Goal: Task Accomplishment & Management: Manage account settings

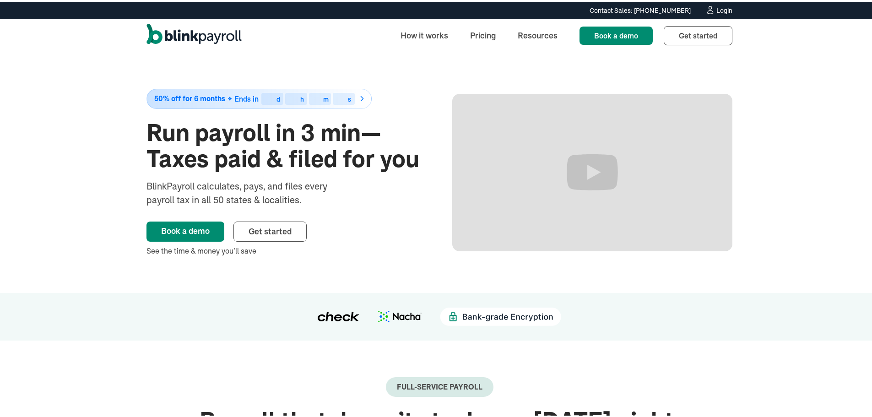
drag, startPoint x: 0, startPoint y: 0, endPoint x: 720, endPoint y: 8, distance: 719.7
click at [720, 8] on div "Login" at bounding box center [724, 8] width 16 height 6
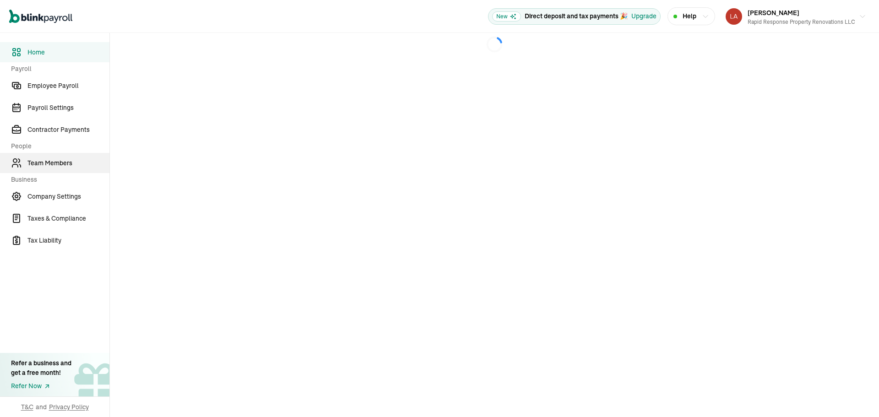
click at [61, 163] on span "Team Members" at bounding box center [68, 163] width 82 height 10
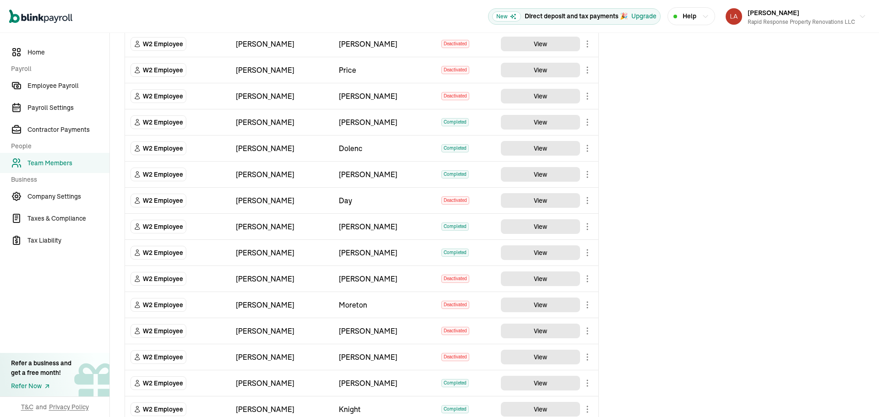
scroll to position [778, 0]
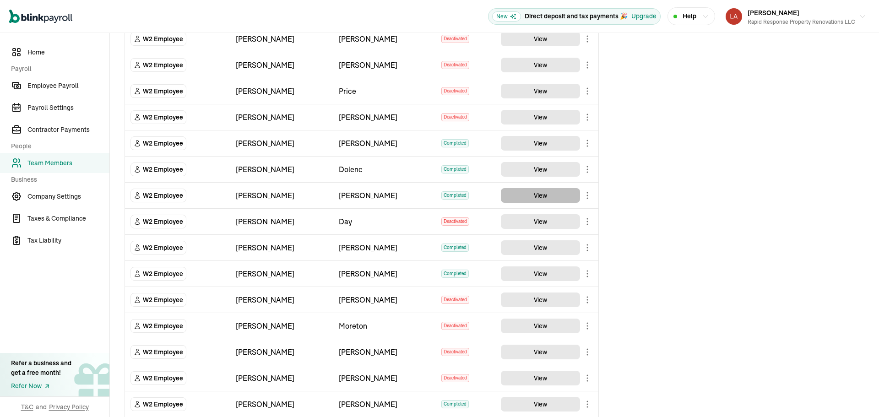
click at [534, 190] on button "View" at bounding box center [540, 195] width 79 height 15
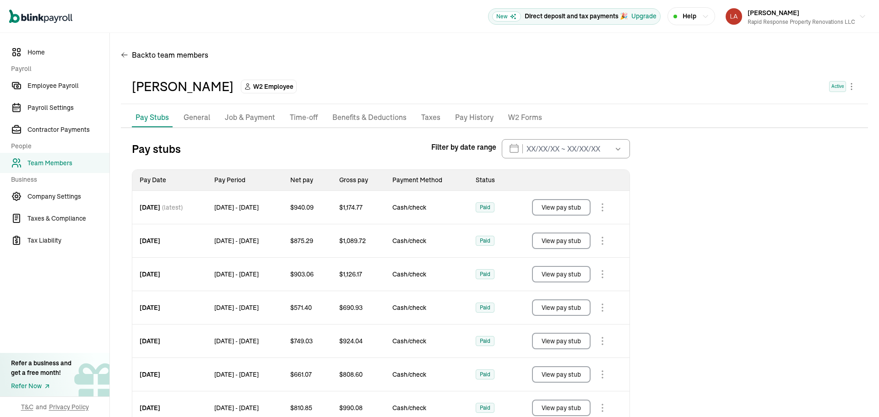
click at [205, 122] on p "General" at bounding box center [197, 118] width 27 height 12
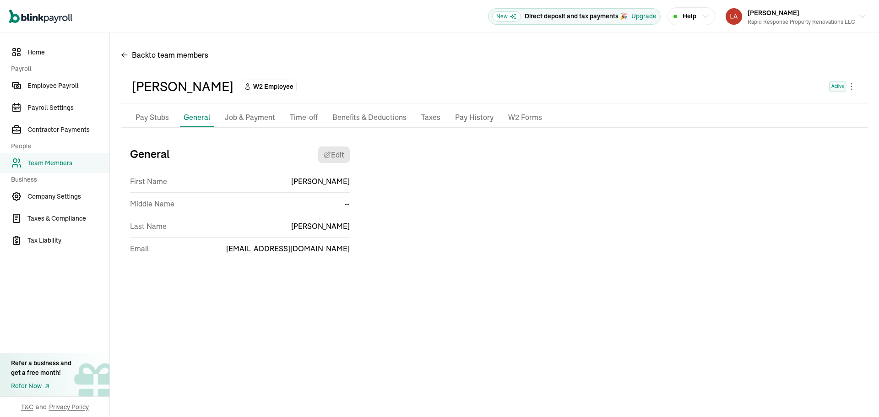
click at [263, 116] on p "Job & Payment" at bounding box center [250, 118] width 50 height 12
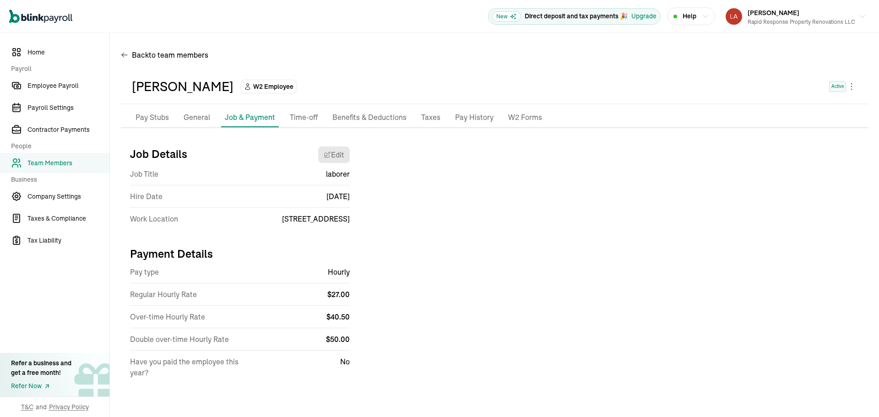
click at [355, 121] on p "Benefits & Deductions" at bounding box center [369, 118] width 74 height 12
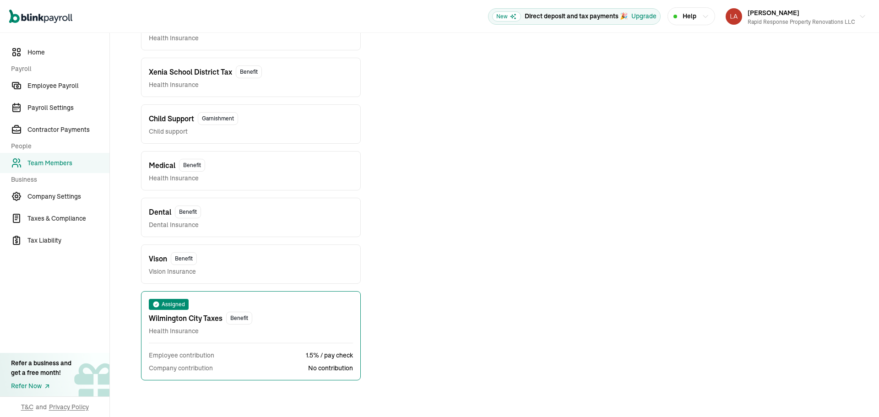
scroll to position [231, 0]
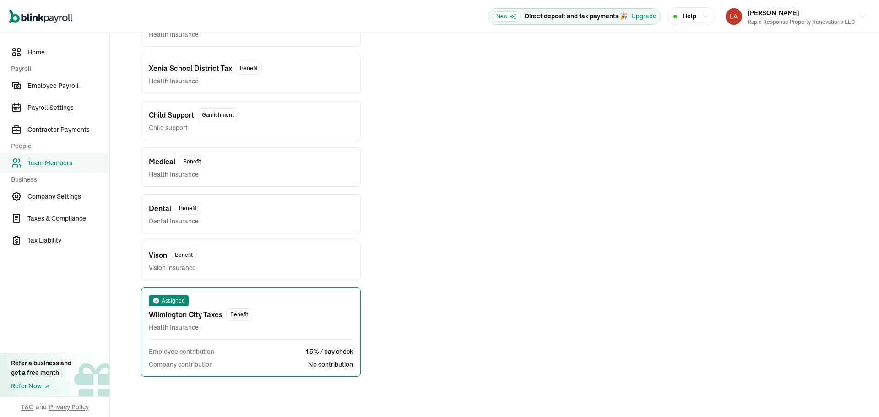
click at [184, 163] on span "Benefit" at bounding box center [192, 161] width 26 height 13
click at [162, 166] on span "Medical" at bounding box center [162, 161] width 27 height 11
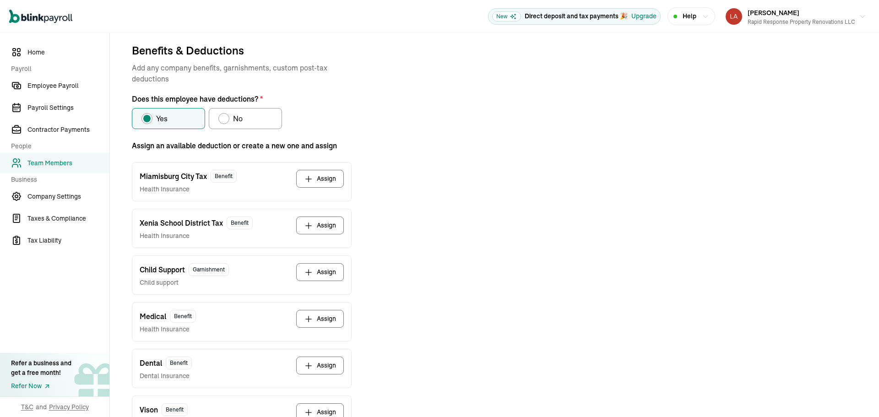
scroll to position [229, 0]
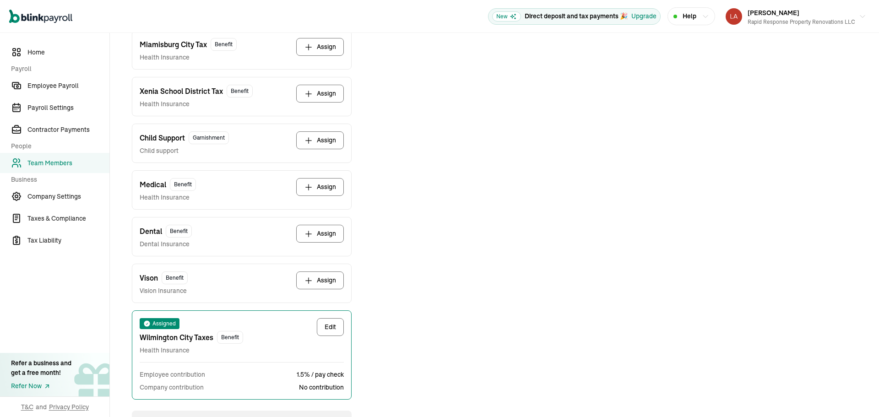
click at [306, 188] on icon "button" at bounding box center [308, 187] width 9 height 9
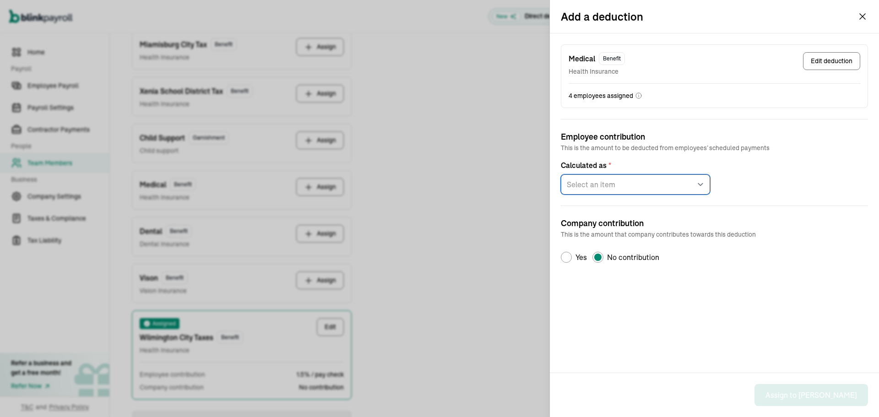
click at [625, 180] on select "Select an item Fixed amount per pay period Percentage of gross pay" at bounding box center [635, 184] width 149 height 20
select select "1"
click at [561, 174] on select "Select an item Fixed amount per pay period Percentage of gross pay" at bounding box center [635, 184] width 149 height 20
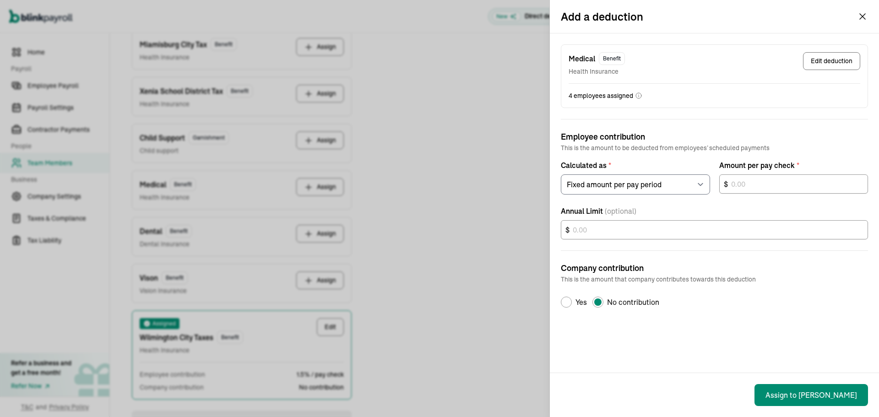
click at [862, 17] on icon "button" at bounding box center [862, 16] width 5 height 5
click at [112, 147] on div "Add a deduction Medical Benefit Health Insurance Edit deduction 4 employees ass…" at bounding box center [439, 208] width 879 height 417
click at [91, 290] on div "Add a deduction Medical Benefit Health Insurance Edit deduction 4 employees ass…" at bounding box center [439, 208] width 879 height 417
click at [864, 21] on icon "button" at bounding box center [862, 16] width 11 height 11
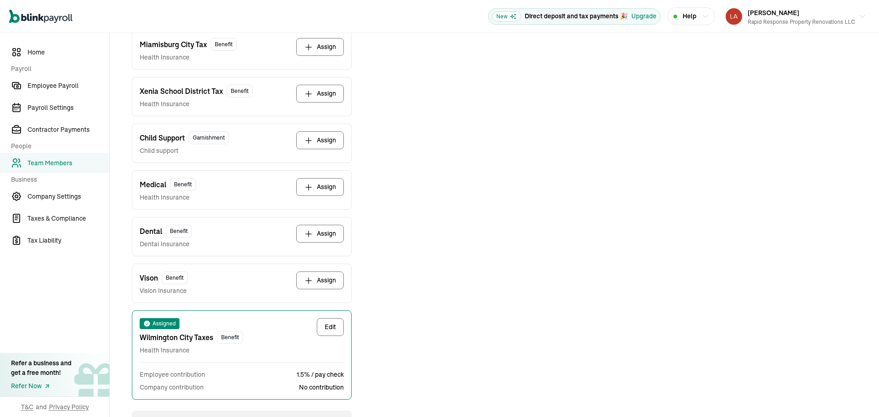
click at [53, 165] on span "Team Members" at bounding box center [68, 163] width 82 height 10
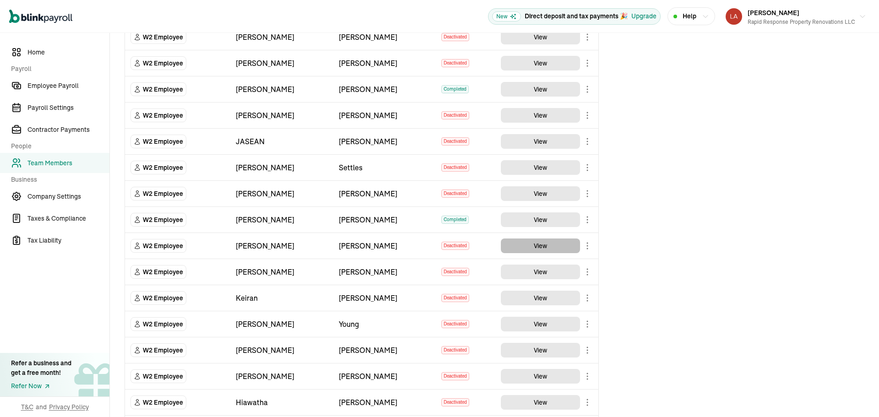
scroll to position [320, 0]
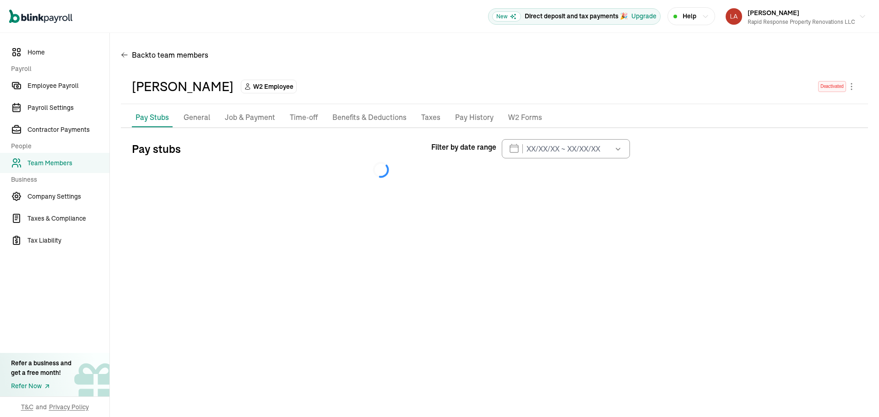
click at [364, 119] on p "Benefits & Deductions" at bounding box center [369, 118] width 74 height 12
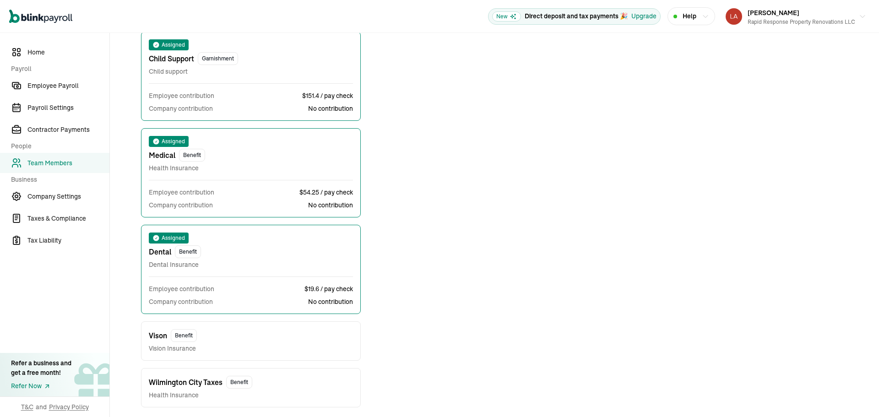
scroll to position [331, 0]
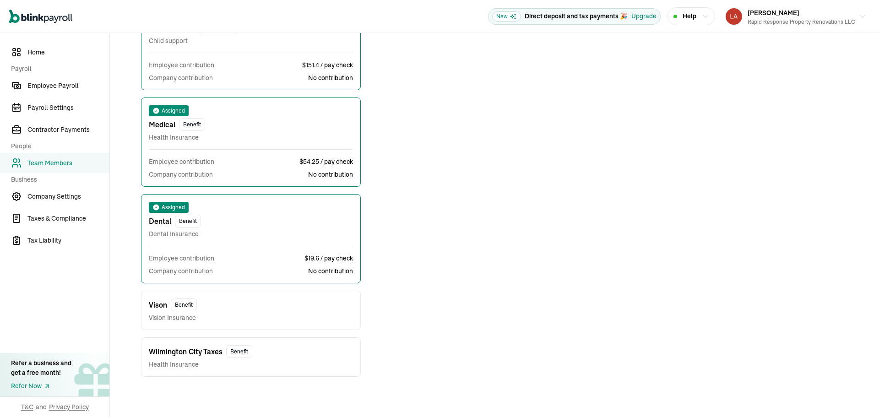
click at [42, 161] on span "Team Members" at bounding box center [68, 163] width 82 height 10
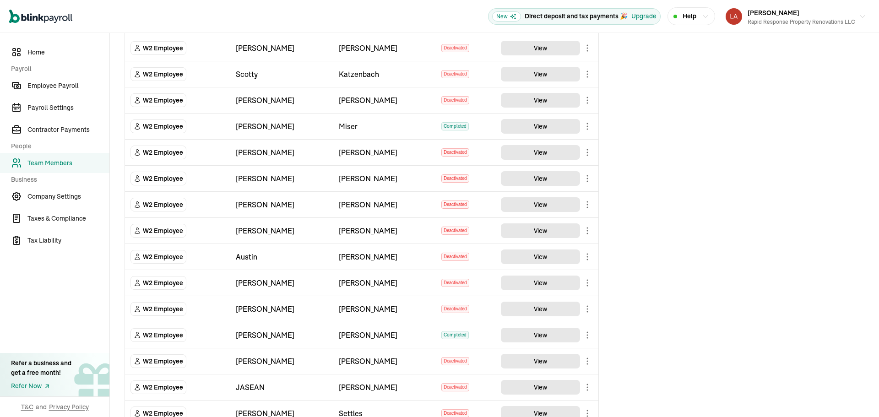
scroll to position [92, 0]
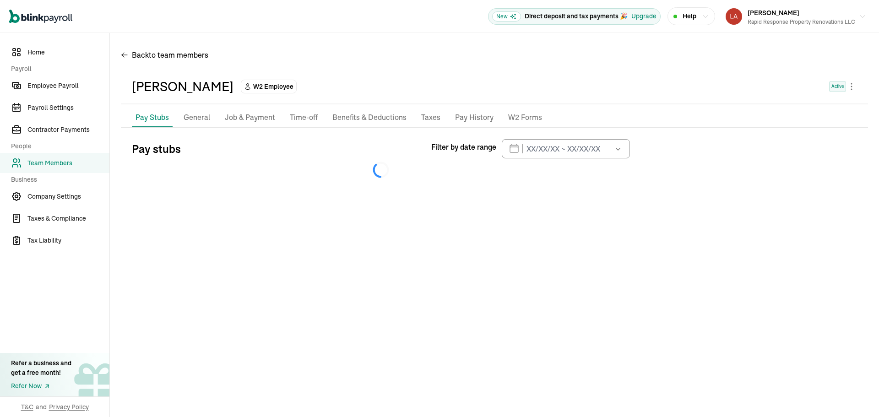
click at [363, 121] on p "Benefits & Deductions" at bounding box center [369, 118] width 74 height 12
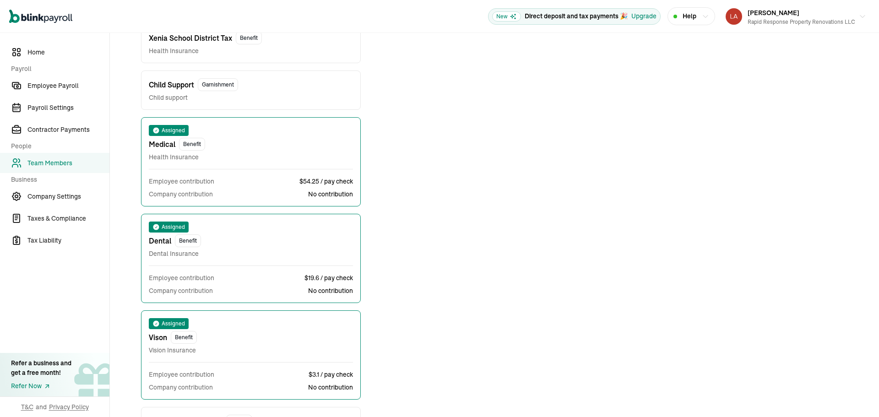
scroll to position [291, 0]
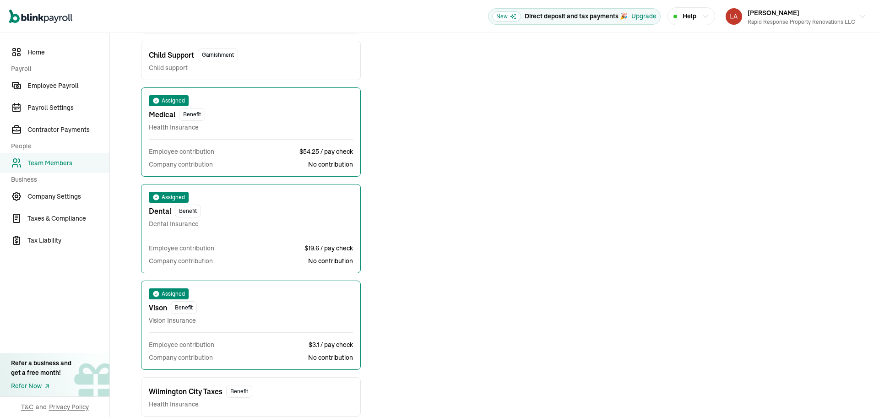
click at [75, 168] on link "Team Members" at bounding box center [54, 163] width 109 height 20
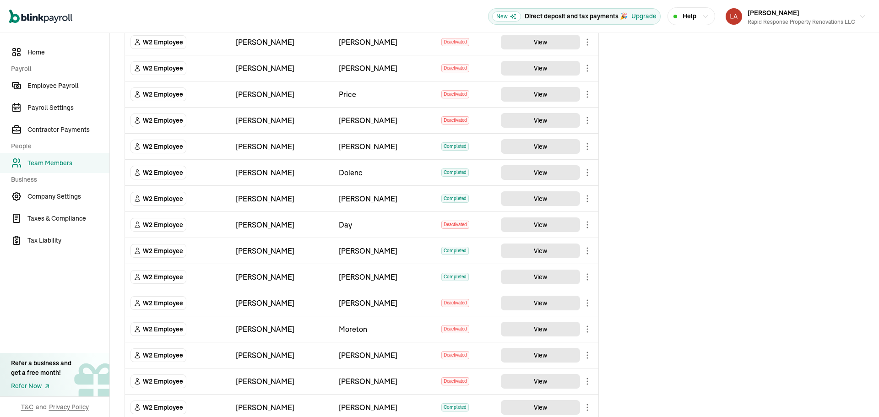
scroll to position [731, 0]
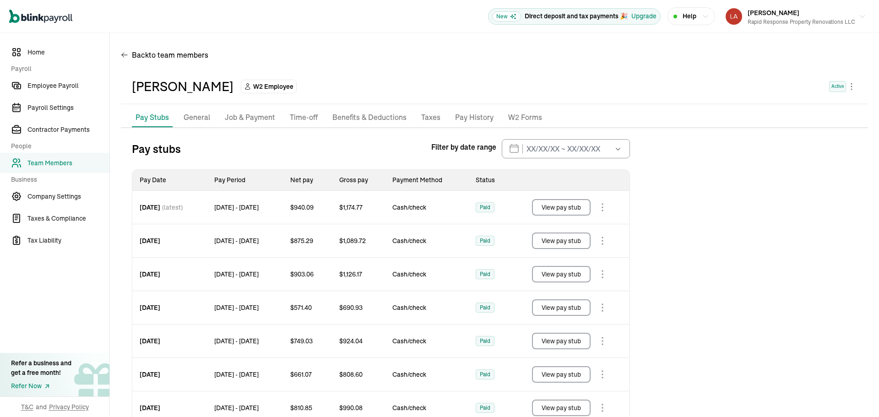
click at [365, 121] on p "Benefits & Deductions" at bounding box center [369, 118] width 74 height 12
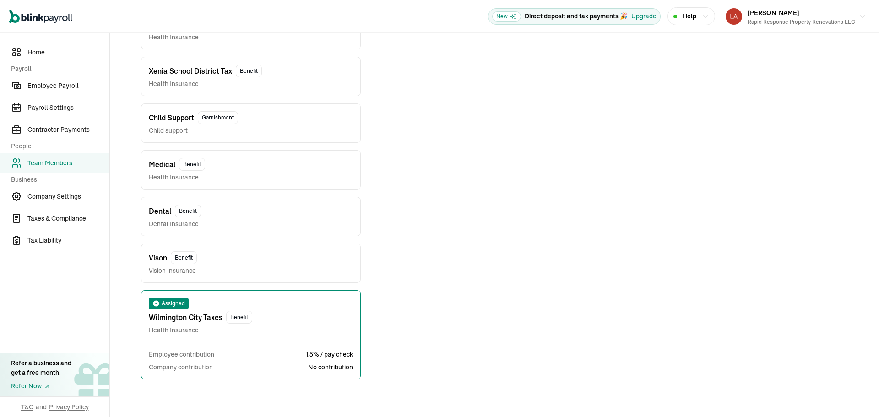
scroll to position [231, 0]
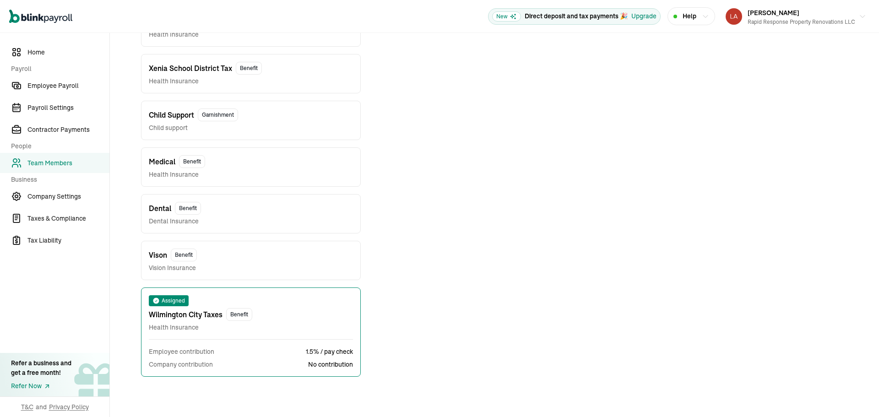
click at [226, 171] on div "Medical Benefit Health Insurance" at bounding box center [251, 167] width 204 height 24
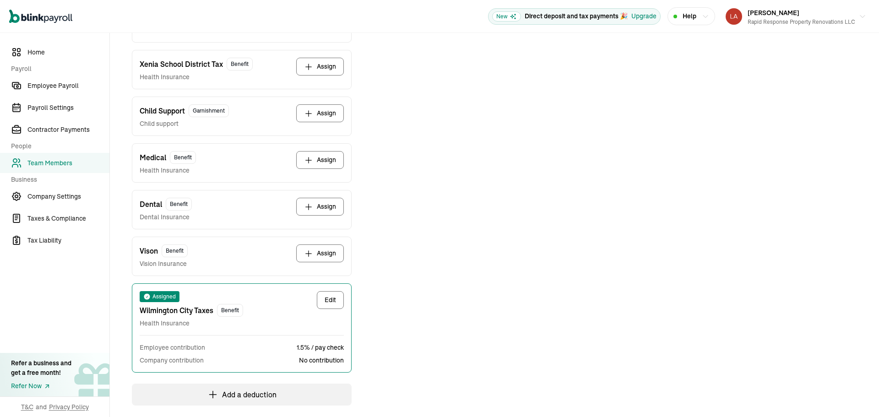
scroll to position [277, 0]
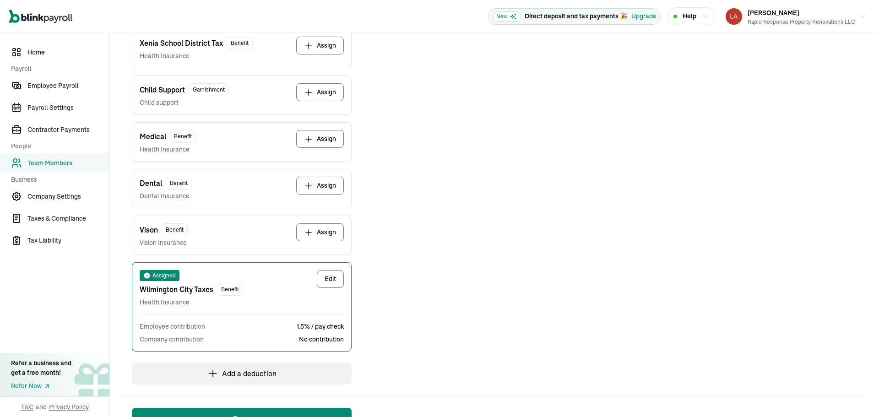
click at [324, 140] on button "Assign" at bounding box center [320, 139] width 48 height 18
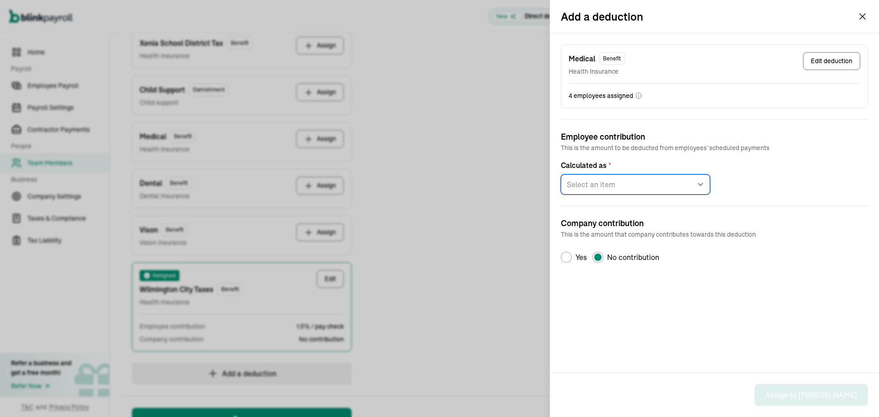
click at [613, 179] on select "Select an item Fixed amount per pay period Percentage of gross pay" at bounding box center [635, 184] width 149 height 20
select select "1"
click at [561, 174] on select "Select an item Fixed amount per pay period Percentage of gross pay" at bounding box center [635, 184] width 149 height 20
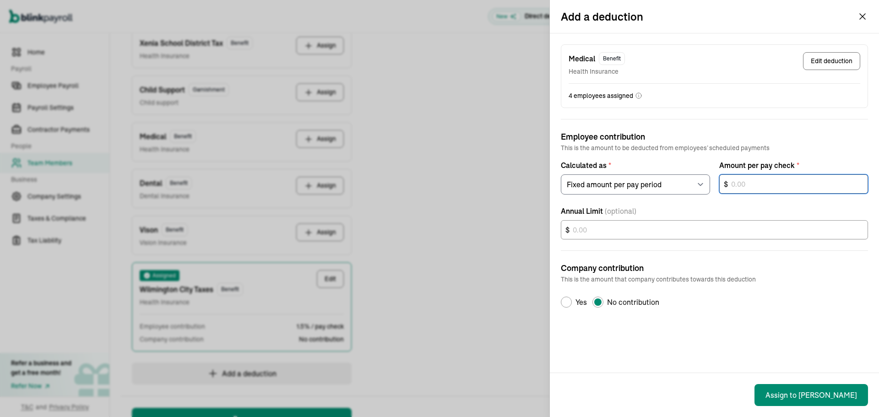
click at [766, 186] on input "text" at bounding box center [793, 183] width 149 height 19
type input "54.25"
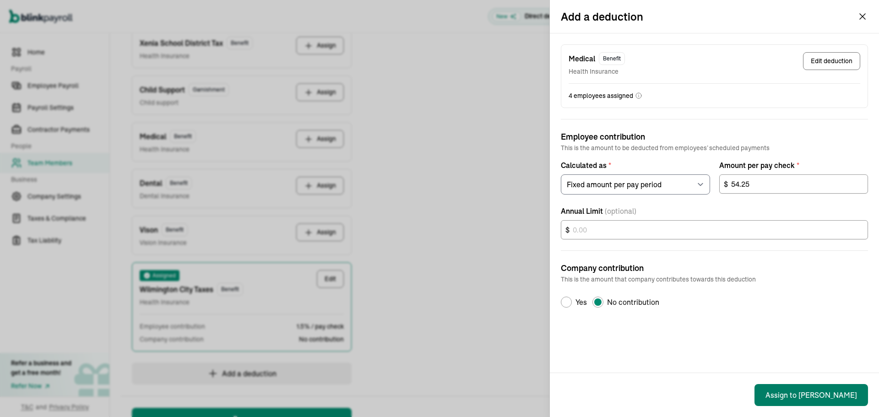
click at [830, 398] on button "Assign to [PERSON_NAME]" at bounding box center [811, 395] width 114 height 22
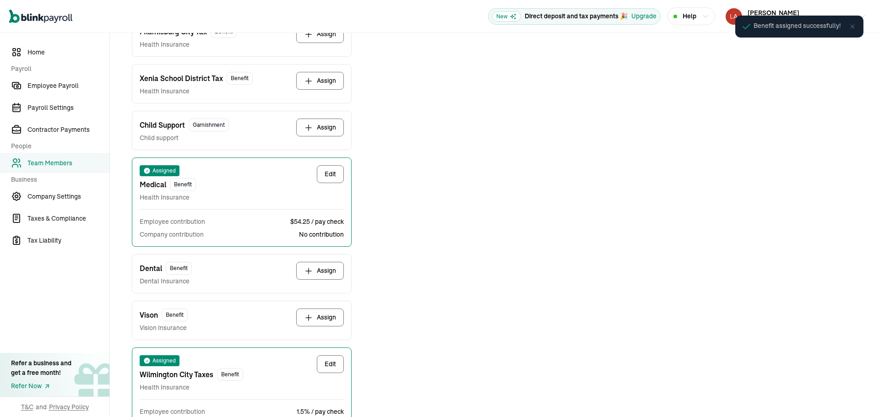
scroll to position [245, 0]
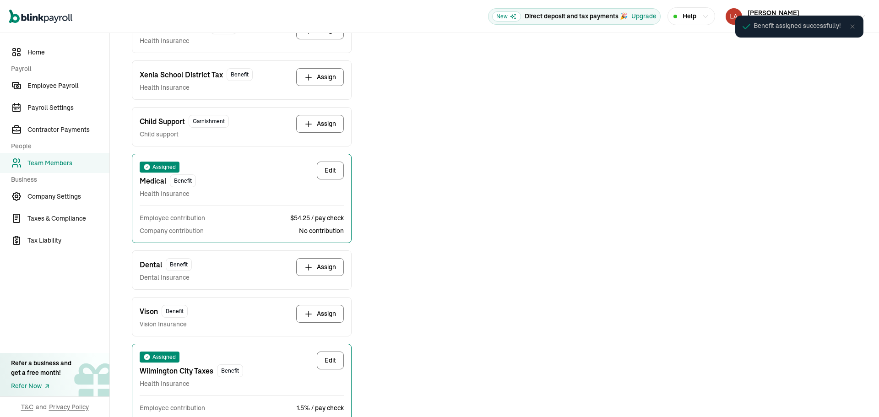
click at [331, 269] on button "Assign" at bounding box center [320, 267] width 48 height 18
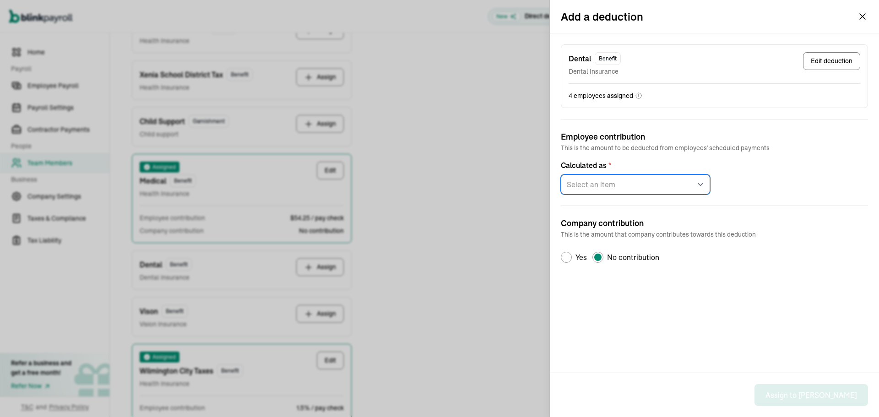
click at [618, 186] on select "Select an item Fixed amount per pay period Percentage of gross pay" at bounding box center [635, 184] width 149 height 20
select select "1"
click at [561, 174] on select "Select an item Fixed amount per pay period Percentage of gross pay" at bounding box center [635, 184] width 149 height 20
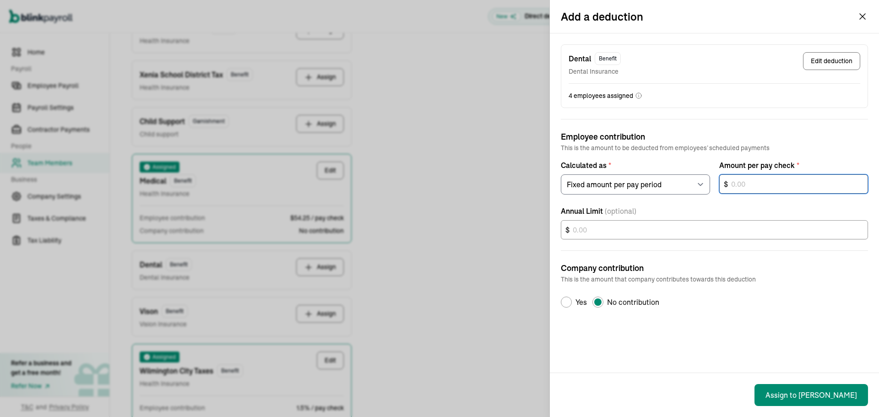
click at [747, 191] on input "text" at bounding box center [793, 183] width 149 height 19
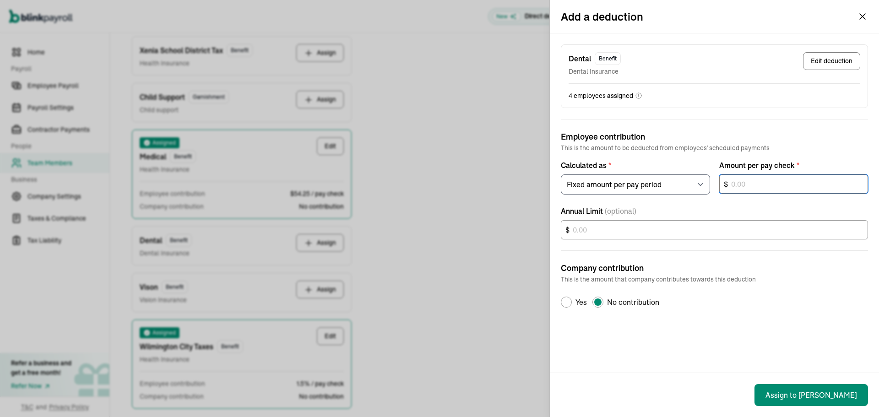
scroll to position [291, 0]
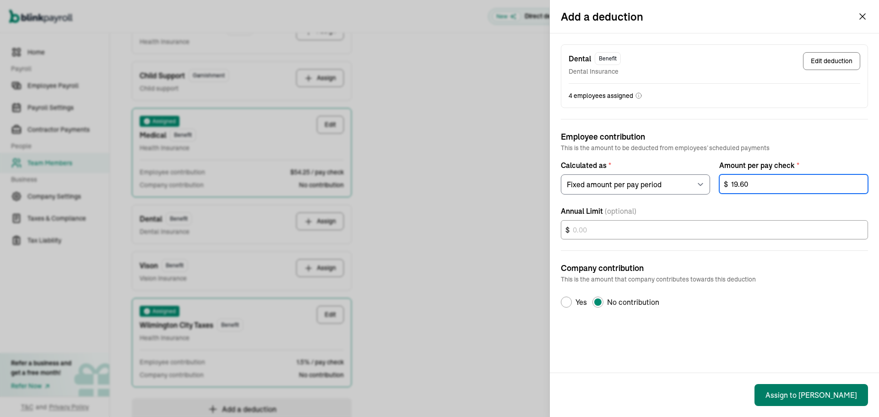
type input "19.60"
click at [840, 396] on button "Assign to [PERSON_NAME]" at bounding box center [811, 395] width 114 height 22
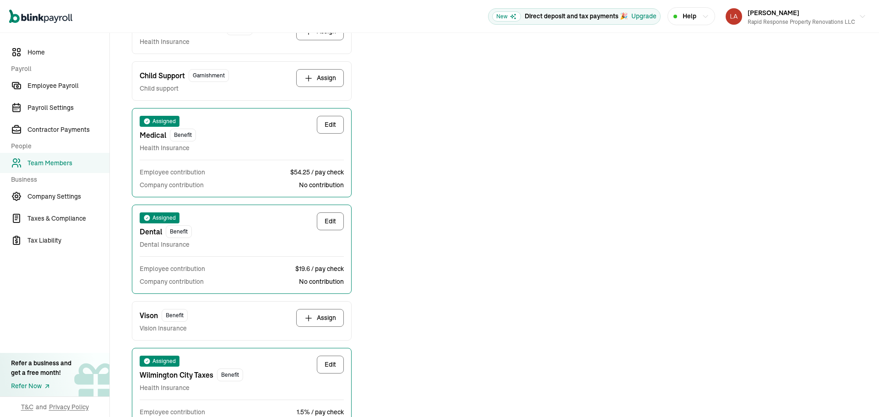
click at [331, 317] on button "Assign" at bounding box center [320, 318] width 48 height 18
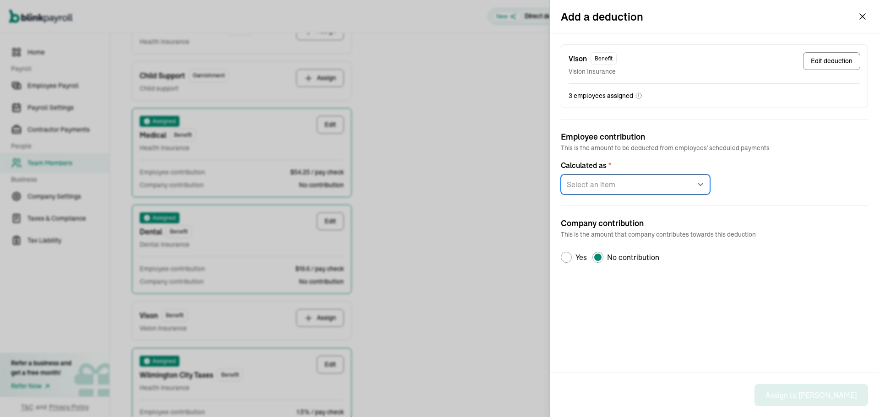
click at [619, 183] on select "Select an item Fixed amount per pay period Percentage of gross pay" at bounding box center [635, 184] width 149 height 20
select select "1"
click at [561, 174] on select "Select an item Fixed amount per pay period Percentage of gross pay" at bounding box center [635, 184] width 149 height 20
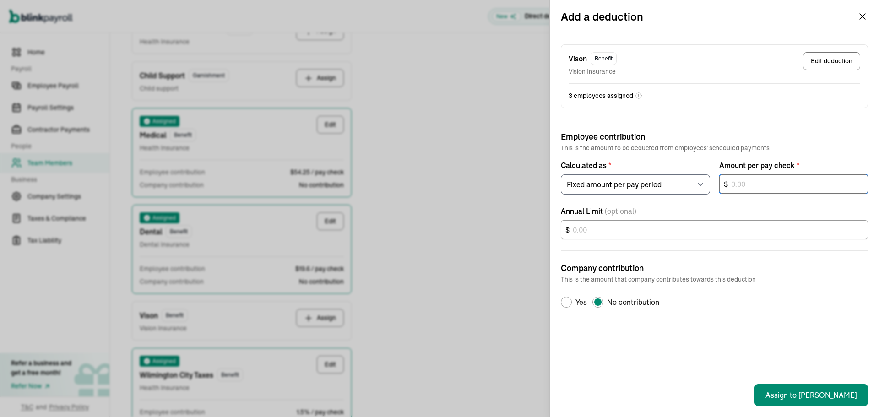
click at [775, 188] on input "text" at bounding box center [793, 183] width 149 height 19
type input "3.10"
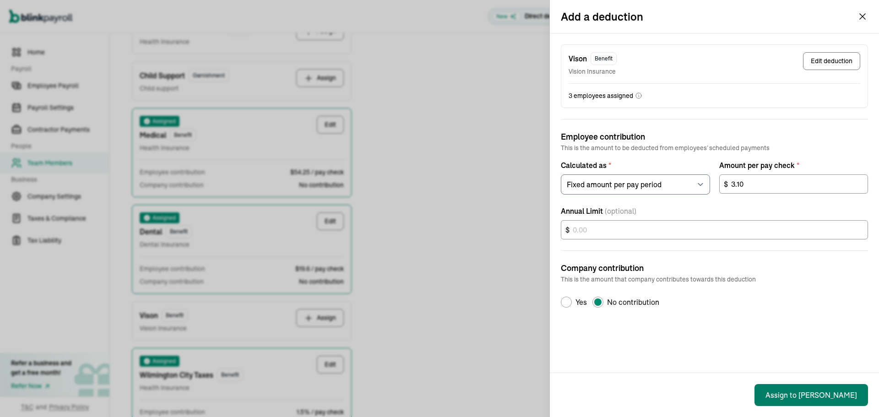
click at [853, 398] on button "Assign to [PERSON_NAME]" at bounding box center [811, 395] width 114 height 22
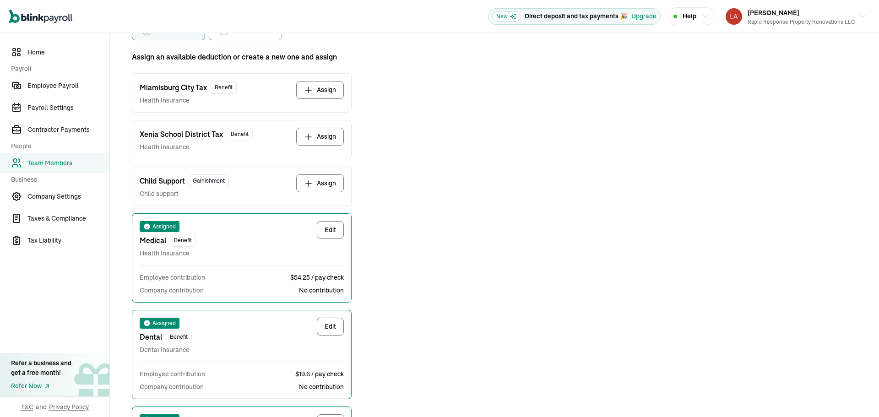
scroll to position [0, 0]
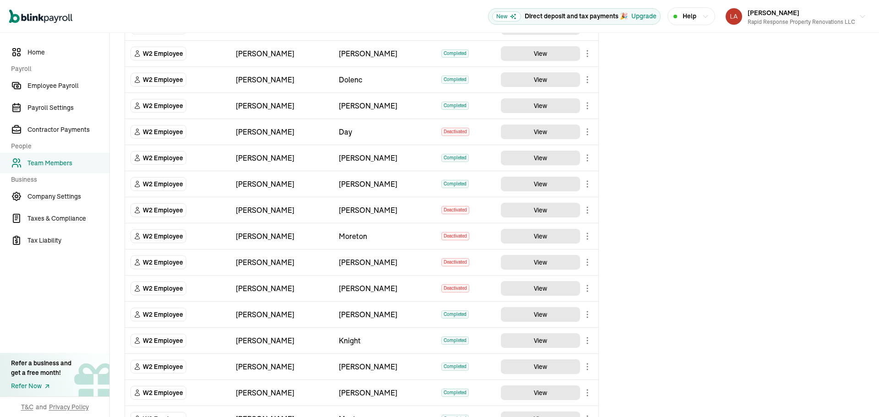
scroll to position [1051, 0]
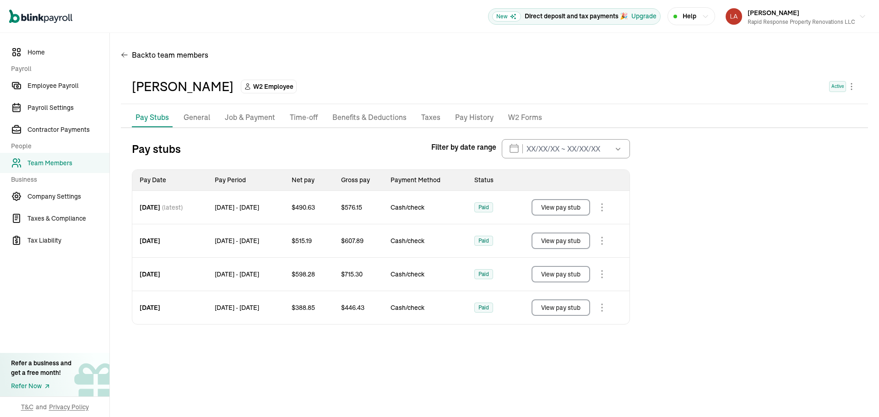
click at [385, 118] on p "Benefits & Deductions" at bounding box center [369, 118] width 74 height 12
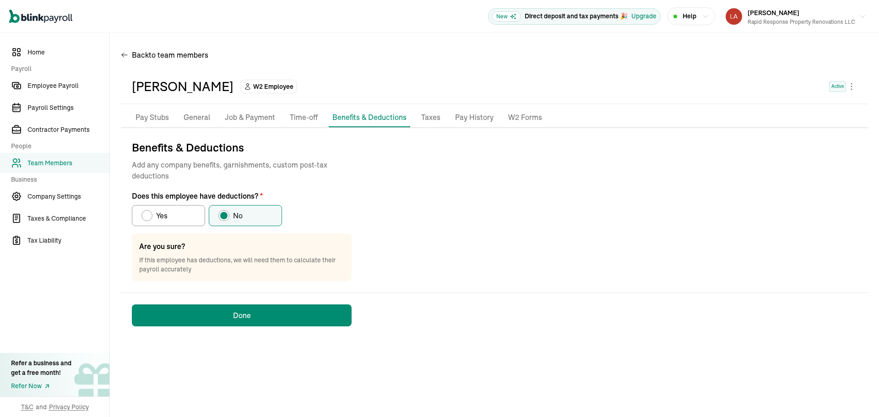
click at [187, 217] on label "Yes" at bounding box center [168, 215] width 73 height 21
click at [148, 217] on input "Yes" at bounding box center [144, 213] width 7 height 7
radio input "true"
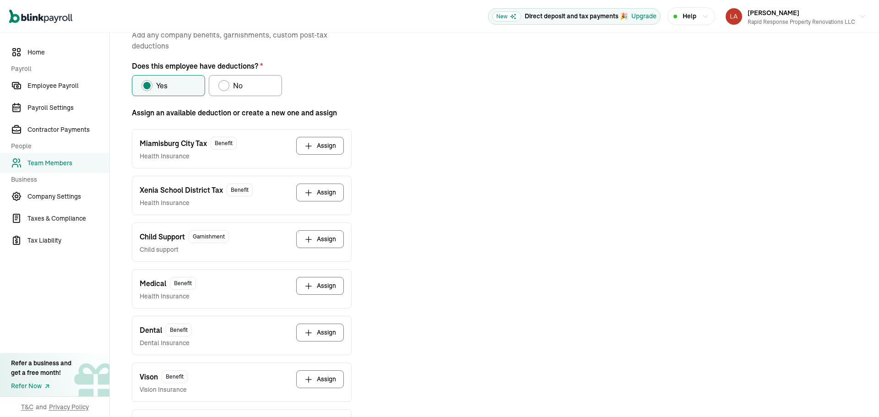
scroll to position [183, 0]
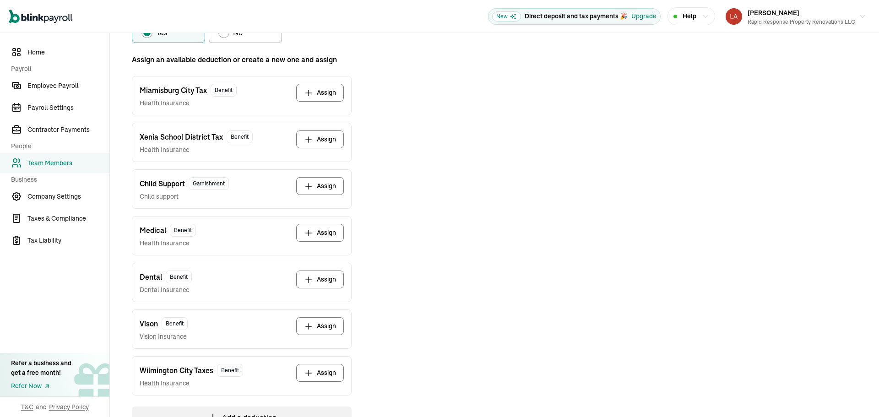
click at [335, 286] on button "Assign" at bounding box center [320, 280] width 48 height 18
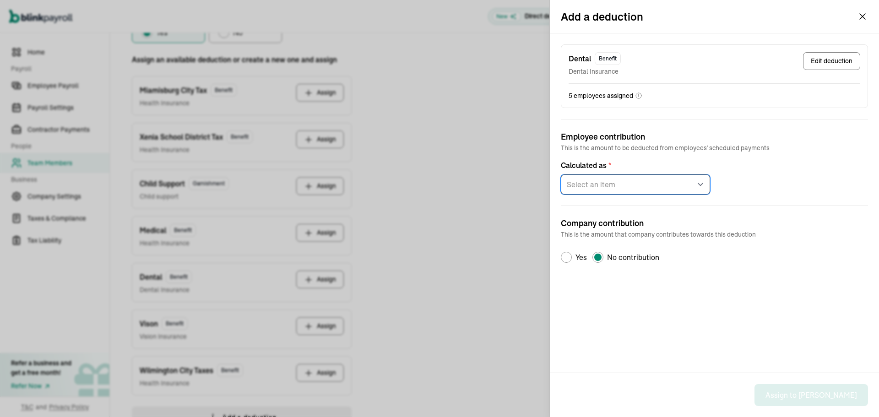
click at [606, 187] on select "Select an item Fixed amount per pay period Percentage of gross pay" at bounding box center [635, 184] width 149 height 20
select select "1"
click at [561, 174] on select "Select an item Fixed amount per pay period Percentage of gross pay" at bounding box center [635, 184] width 149 height 20
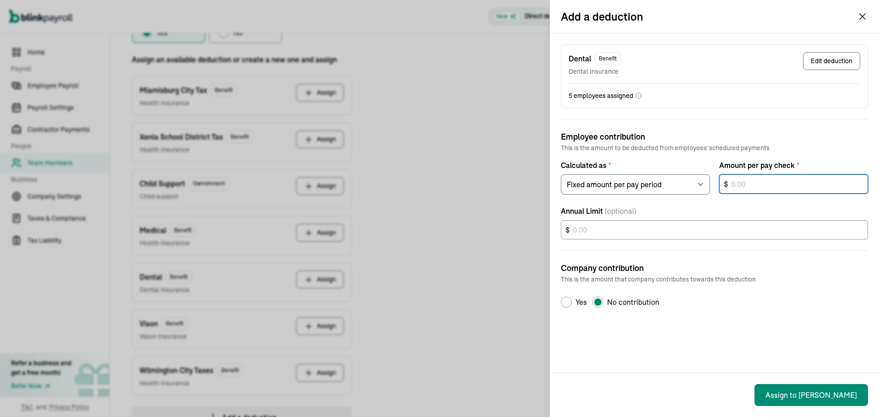
click at [756, 183] on input "text" at bounding box center [793, 183] width 149 height 19
type input "19.60"
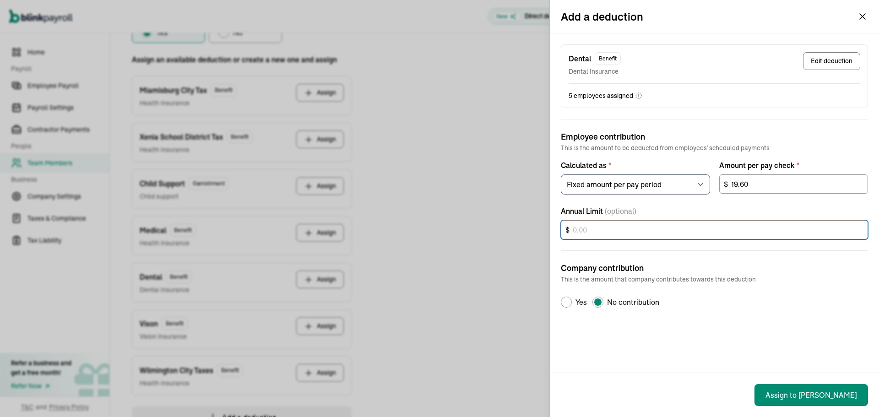
click at [650, 230] on input "text" at bounding box center [714, 229] width 307 height 19
click at [451, 280] on div "Add a deduction Dental Benefit Dental Insurance Edit deduction 5 employees assi…" at bounding box center [439, 208] width 879 height 417
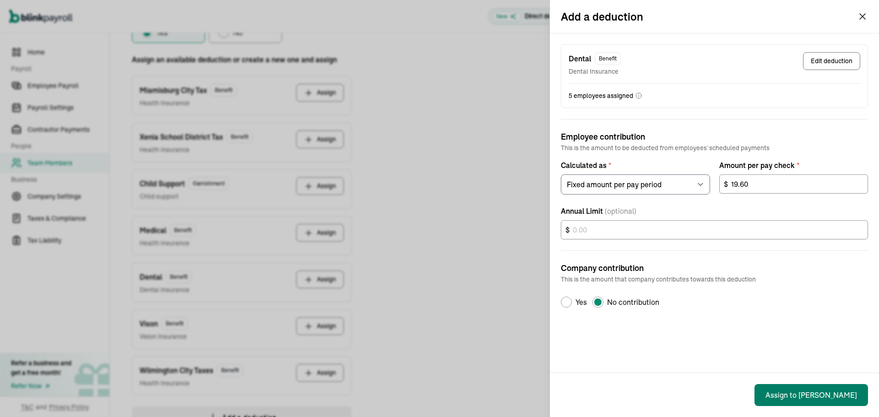
click at [830, 394] on button "Assign to [PERSON_NAME]" at bounding box center [811, 395] width 114 height 22
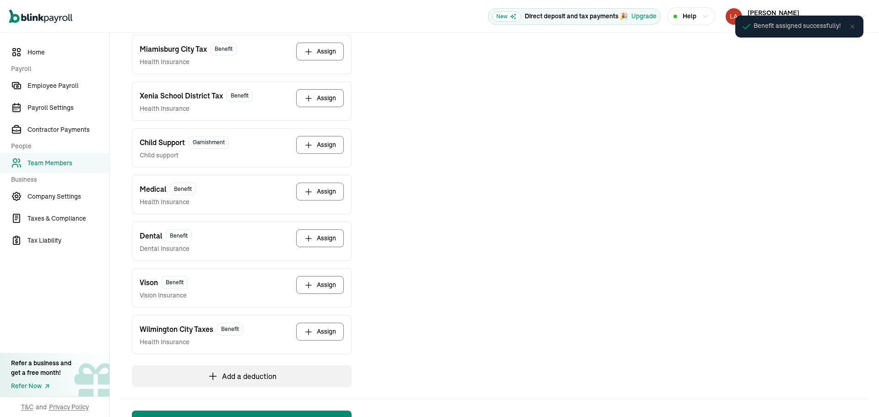
scroll to position [260, 0]
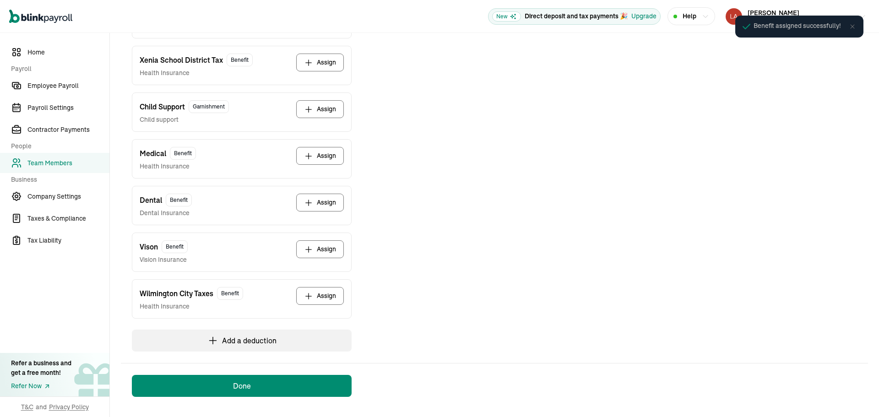
click at [325, 252] on button "Assign" at bounding box center [320, 249] width 48 height 18
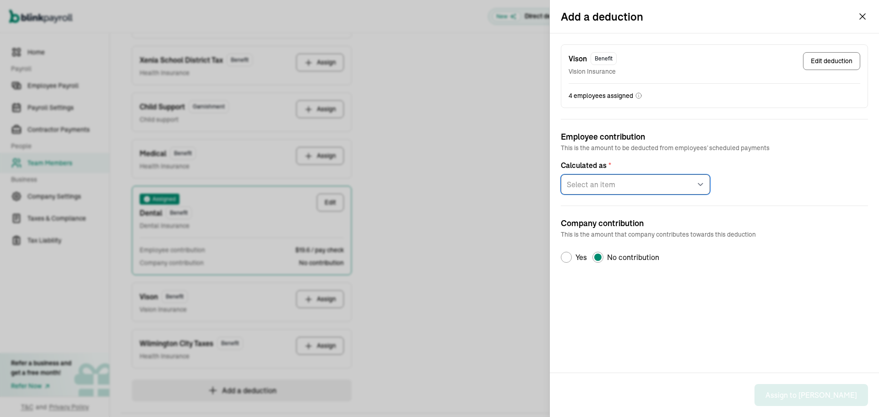
click at [629, 186] on select "Select an item Fixed amount per pay period Percentage of gross pay" at bounding box center [635, 184] width 149 height 20
select select "1"
click at [561, 174] on select "Select an item Fixed amount per pay period Percentage of gross pay" at bounding box center [635, 184] width 149 height 20
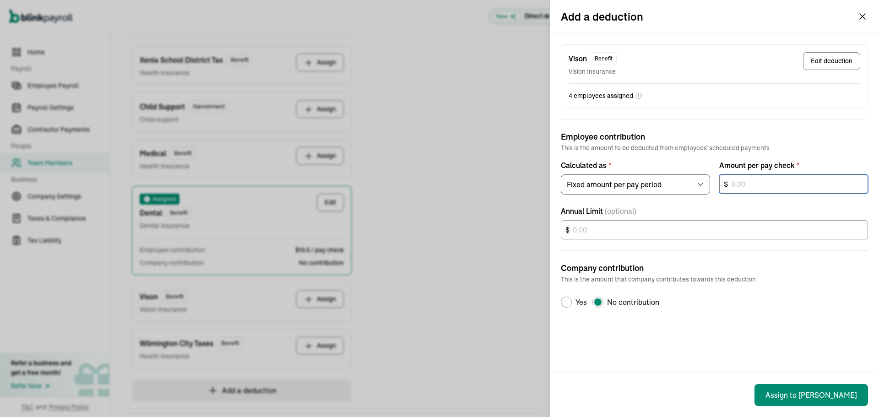
click at [751, 188] on input "text" at bounding box center [793, 183] width 149 height 19
type input "3.10"
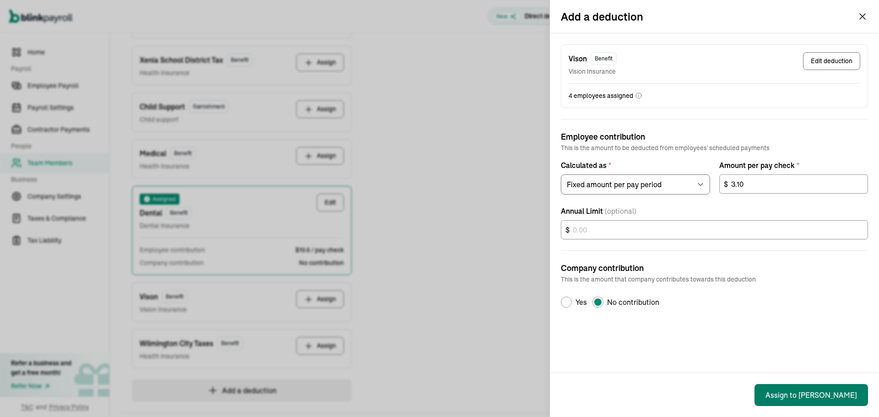
click at [829, 390] on button "Assign to [PERSON_NAME]" at bounding box center [811, 395] width 114 height 22
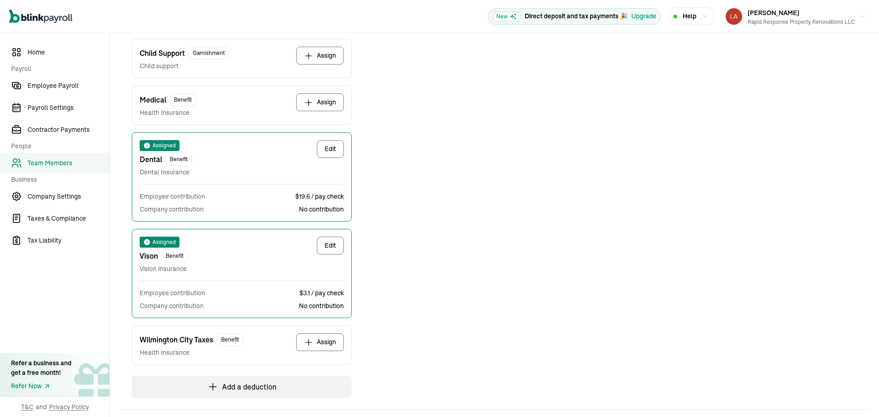
scroll to position [268, 0]
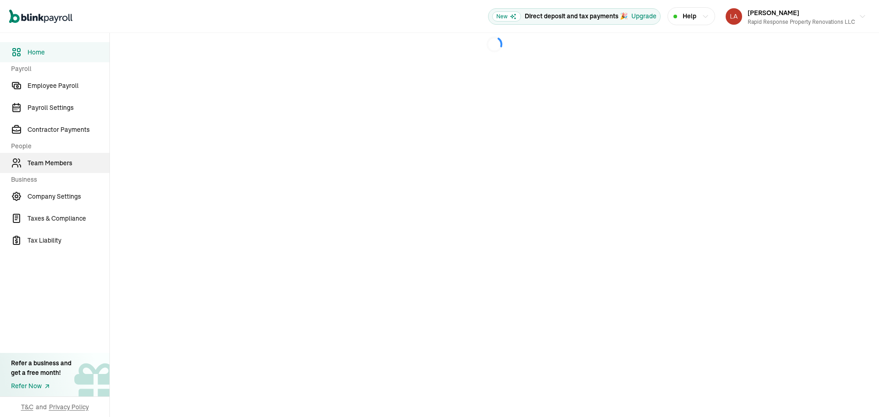
click at [61, 163] on span "Team Members" at bounding box center [68, 163] width 82 height 10
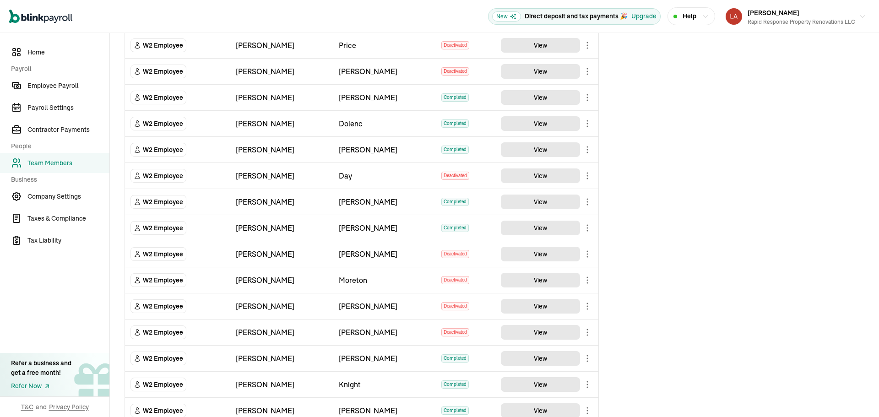
scroll to position [778, 0]
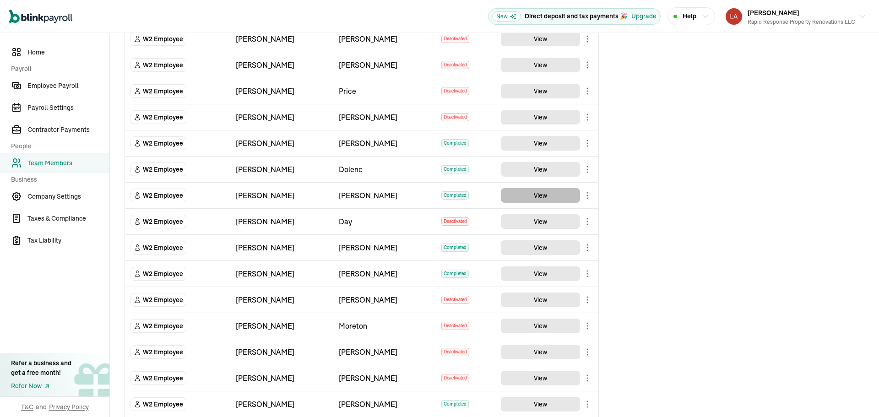
click at [534, 190] on button "View" at bounding box center [540, 195] width 79 height 15
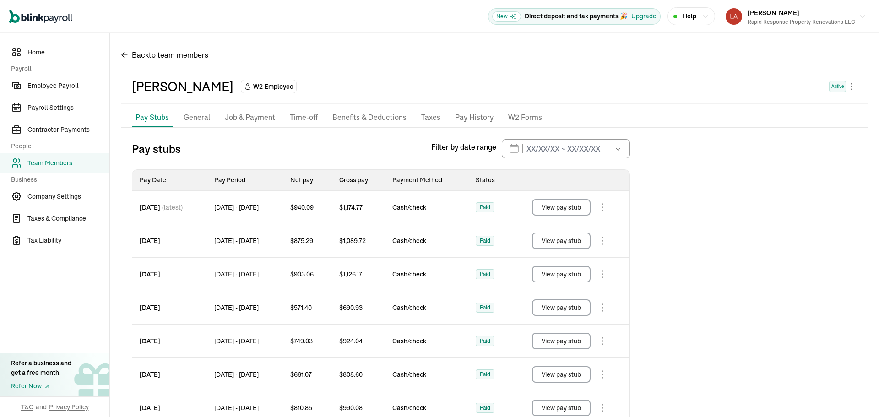
click at [205, 122] on p "General" at bounding box center [197, 118] width 27 height 12
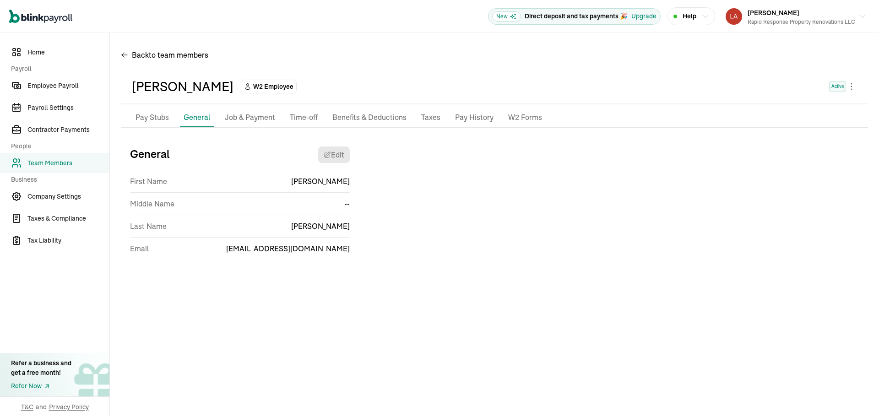
click at [263, 116] on p "Job & Payment" at bounding box center [250, 118] width 50 height 12
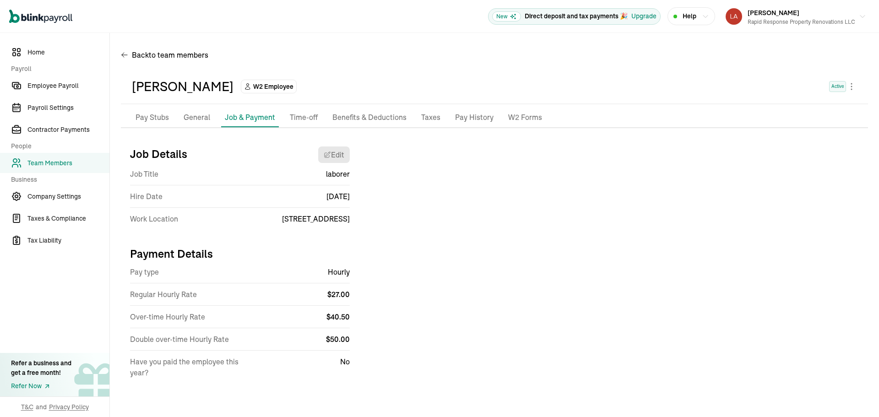
click at [355, 121] on p "Benefits & Deductions" at bounding box center [369, 118] width 74 height 12
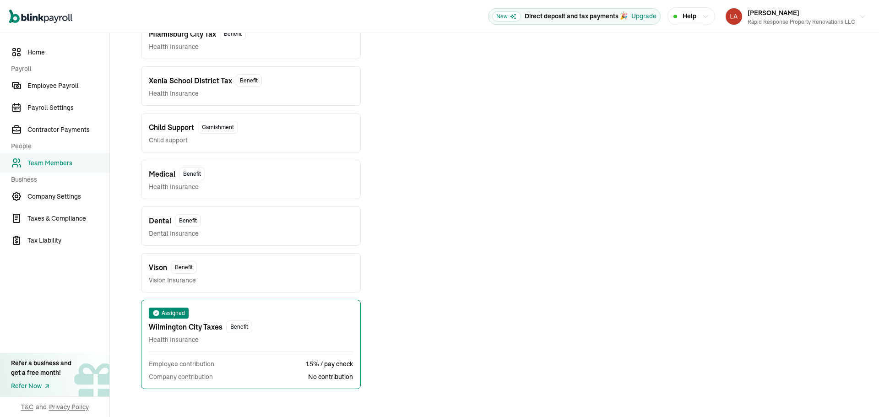
scroll to position [231, 0]
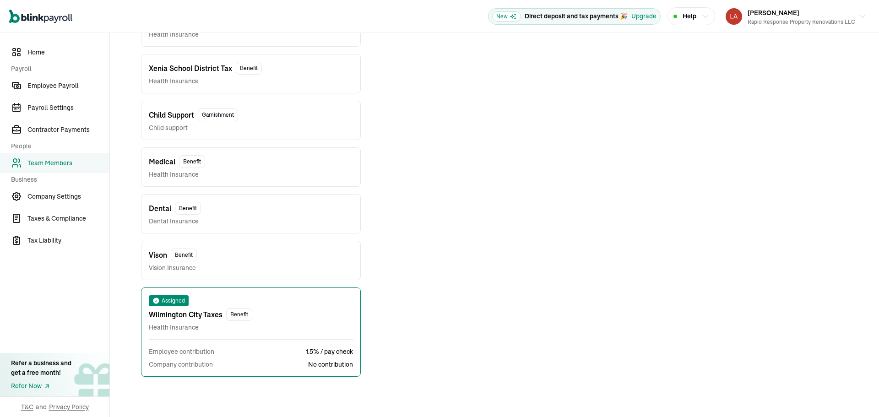
click at [184, 163] on span "Benefit" at bounding box center [192, 161] width 26 height 13
click at [162, 166] on span "Medical" at bounding box center [162, 161] width 27 height 11
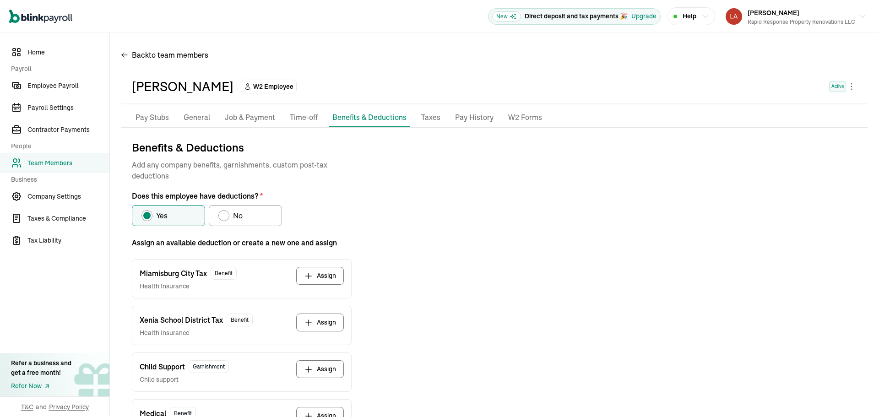
scroll to position [229, 0]
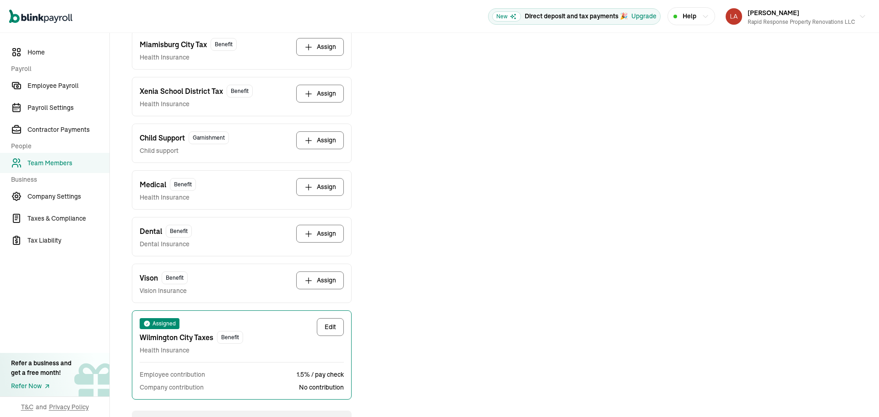
click at [306, 188] on icon "button" at bounding box center [308, 187] width 9 height 9
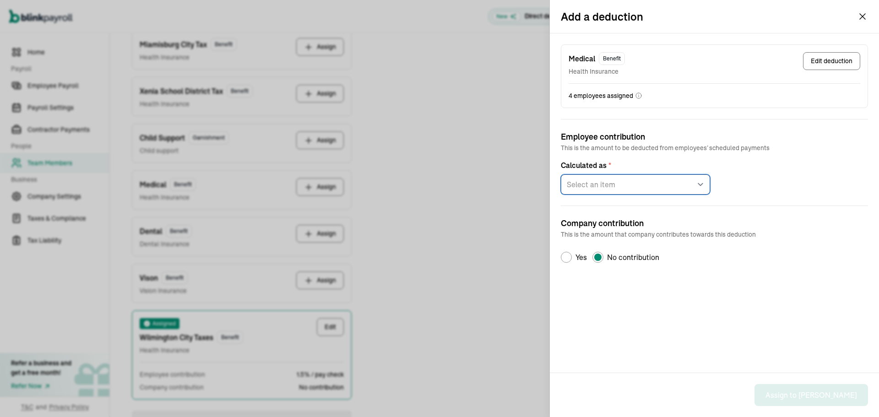
click at [625, 180] on select "Select an item Fixed amount per pay period Percentage of gross pay" at bounding box center [635, 184] width 149 height 20
select select "1"
click at [561, 174] on select "Select an item Fixed amount per pay period Percentage of gross pay" at bounding box center [635, 184] width 149 height 20
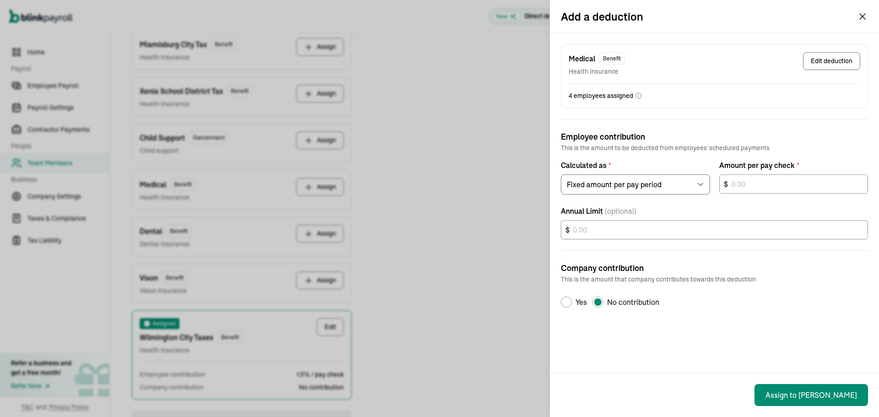
click at [862, 17] on icon "button" at bounding box center [862, 16] width 5 height 5
click at [112, 147] on div "Add a deduction Medical Benefit Health Insurance Edit deduction 4 employees ass…" at bounding box center [439, 208] width 879 height 417
click at [91, 290] on div "Add a deduction Medical Benefit Health Insurance Edit deduction 4 employees ass…" at bounding box center [439, 208] width 879 height 417
click at [864, 21] on icon "button" at bounding box center [862, 16] width 11 height 11
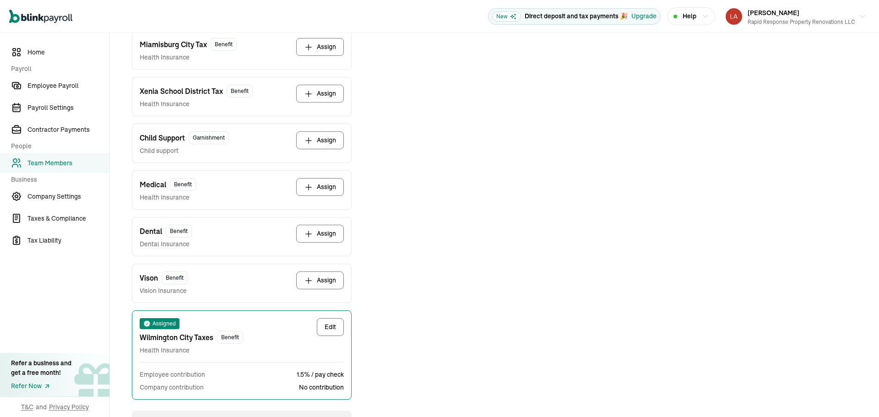
click at [53, 165] on span "Team Members" at bounding box center [68, 163] width 82 height 10
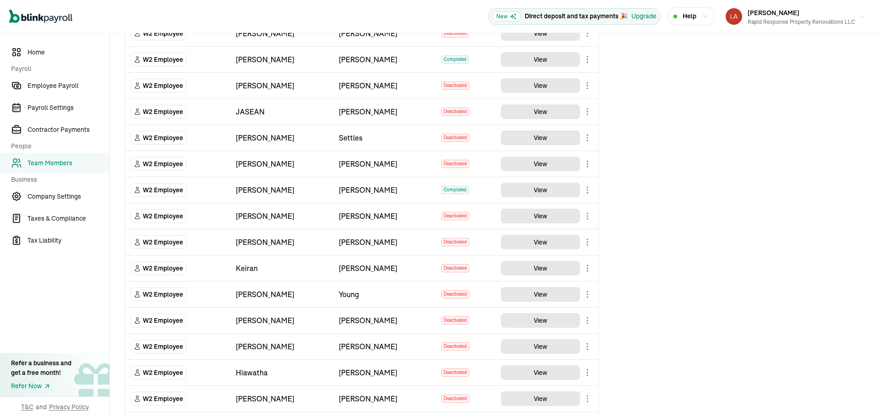
scroll to position [320, 0]
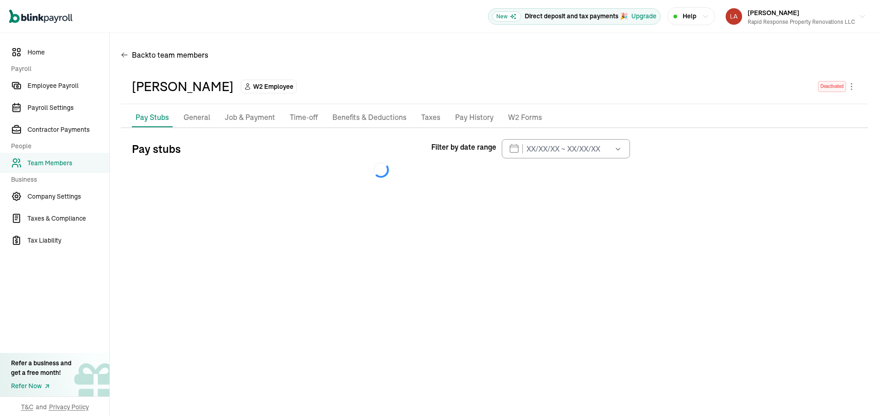
click at [364, 119] on p "Benefits & Deductions" at bounding box center [369, 118] width 74 height 12
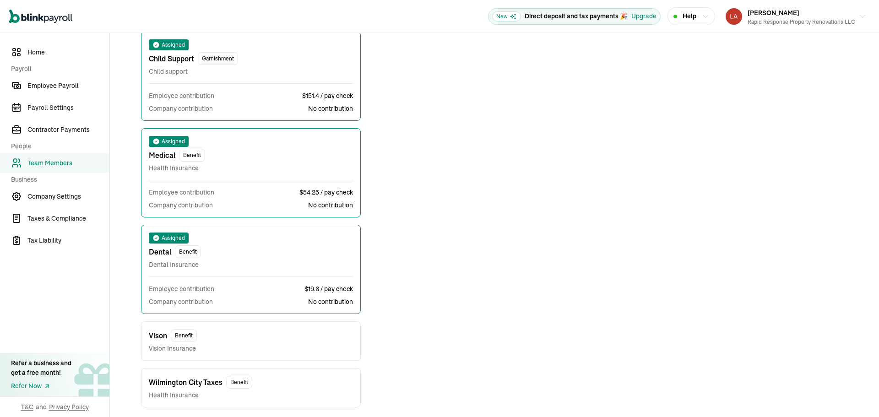
scroll to position [331, 0]
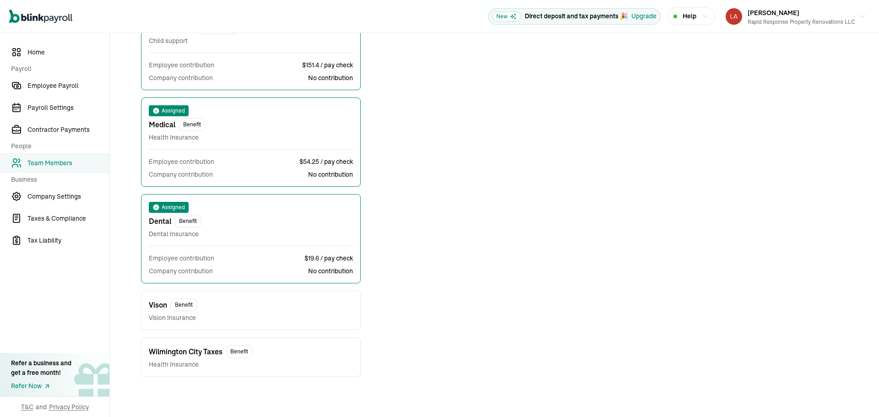
click at [42, 161] on span "Team Members" at bounding box center [68, 163] width 82 height 10
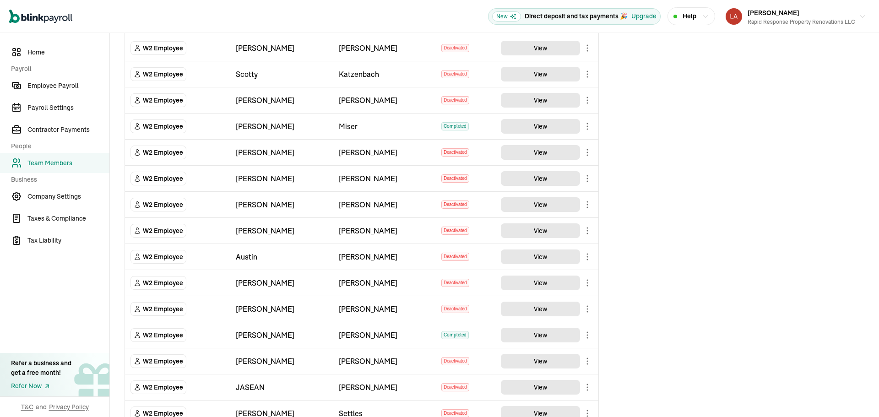
scroll to position [92, 0]
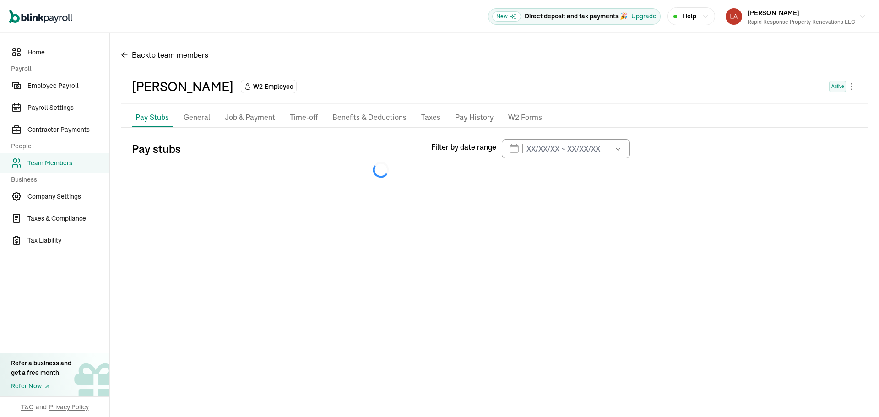
click at [363, 121] on p "Benefits & Deductions" at bounding box center [369, 118] width 74 height 12
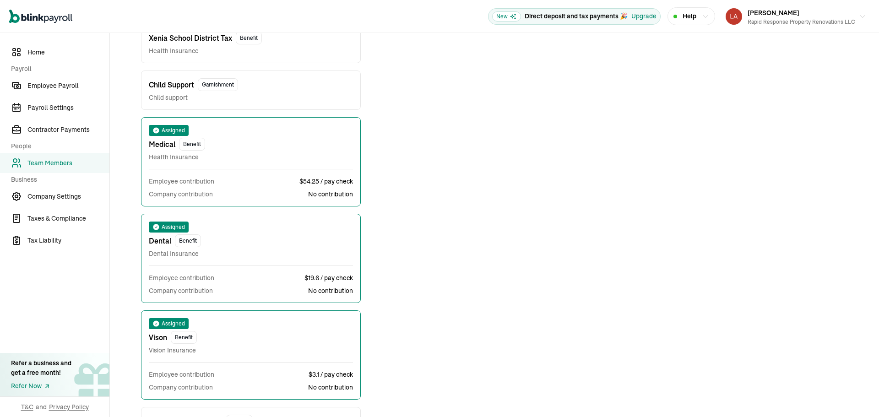
scroll to position [291, 0]
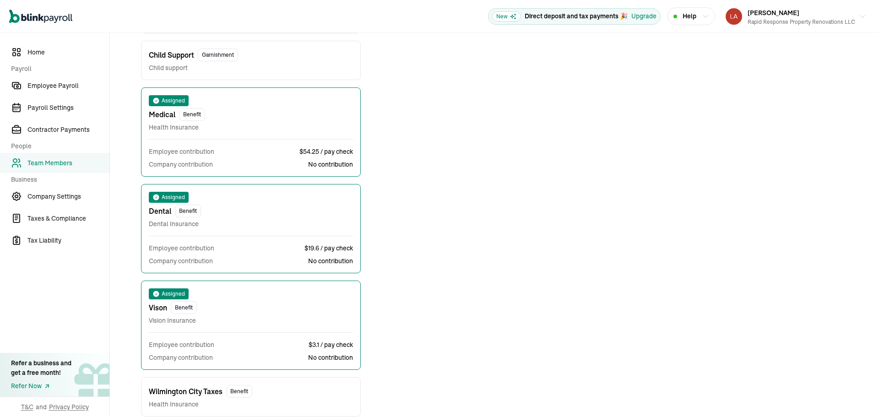
click at [75, 168] on link "Team Members" at bounding box center [54, 163] width 109 height 20
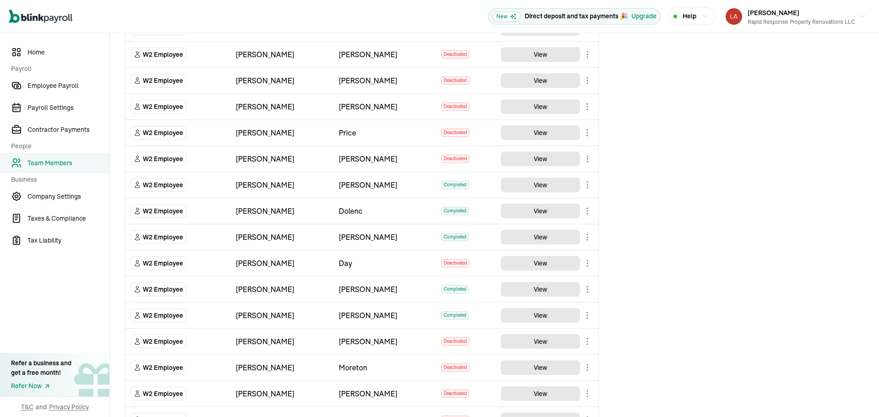
scroll to position [731, 0]
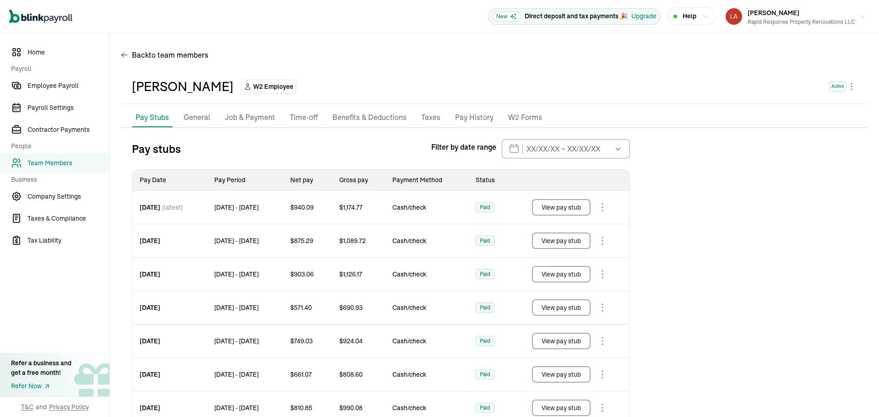
click at [365, 121] on p "Benefits & Deductions" at bounding box center [369, 118] width 74 height 12
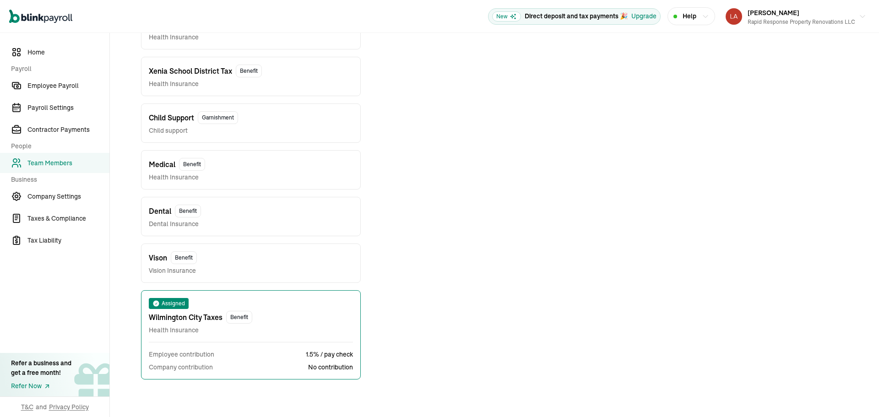
scroll to position [231, 0]
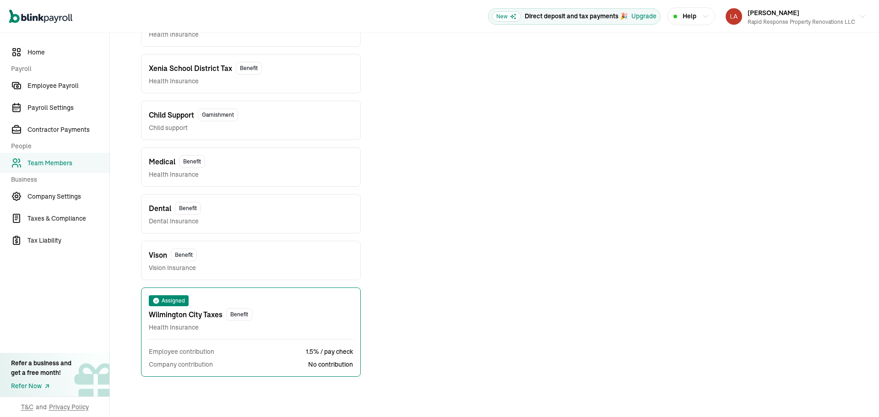
click at [226, 171] on div "Medical Benefit Health Insurance" at bounding box center [251, 167] width 204 height 24
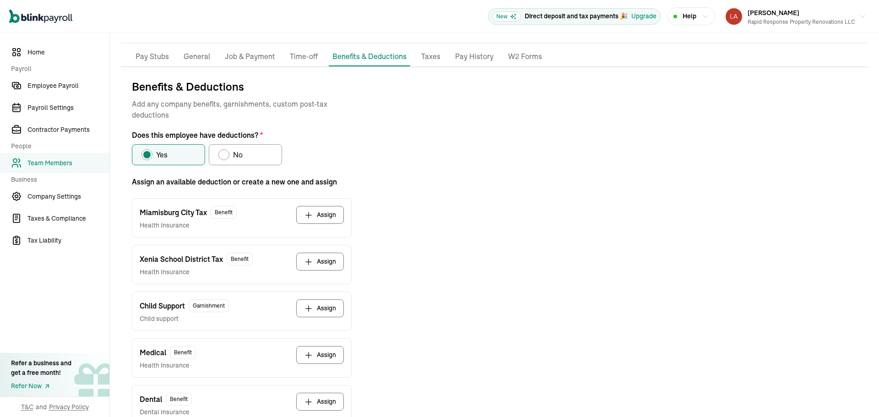
scroll to position [277, 0]
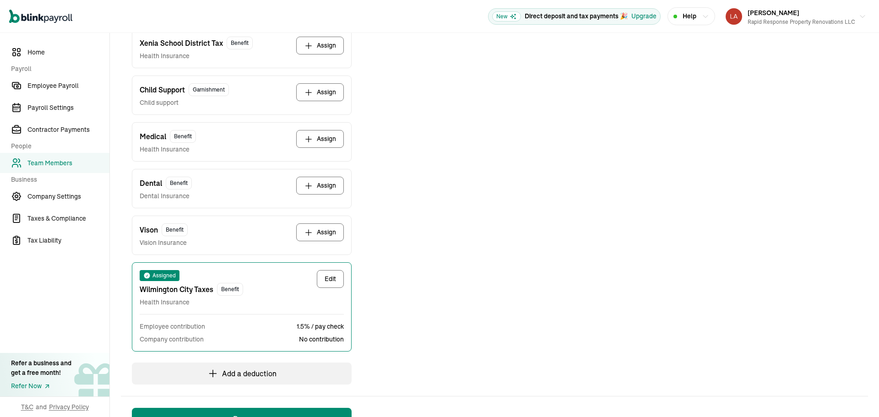
click at [324, 140] on button "Assign" at bounding box center [320, 139] width 48 height 18
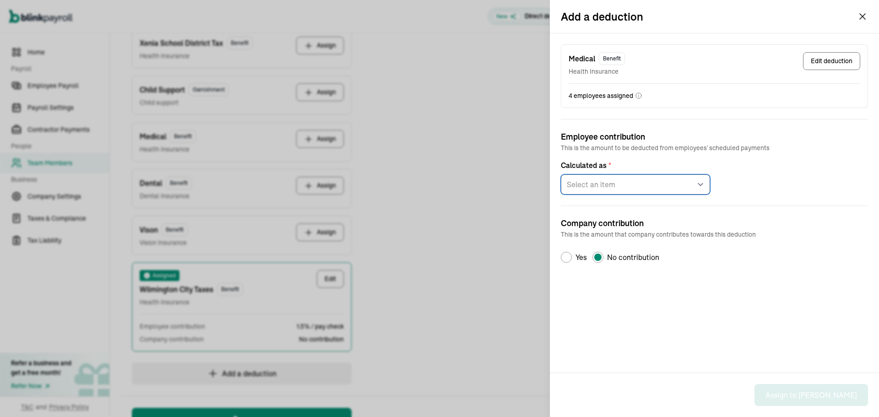
click at [613, 179] on select "Select an item Fixed amount per pay period Percentage of gross pay" at bounding box center [635, 184] width 149 height 20
select select "1"
click at [561, 174] on select "Select an item Fixed amount per pay period Percentage of gross pay" at bounding box center [635, 184] width 149 height 20
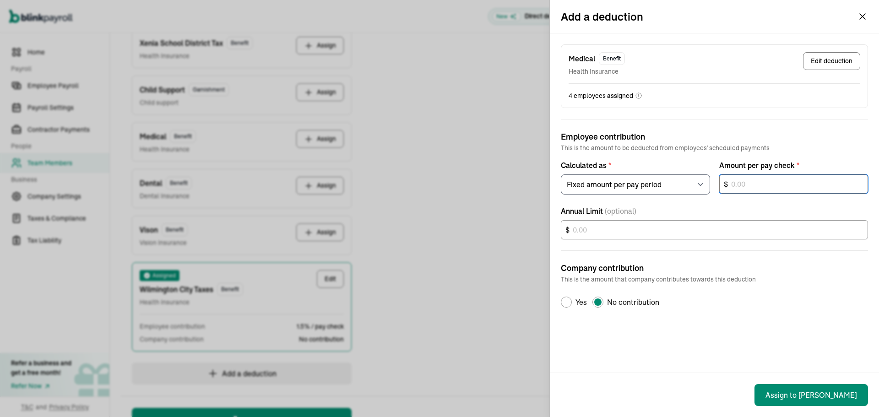
click at [766, 186] on input "text" at bounding box center [793, 183] width 149 height 19
type input "54.25"
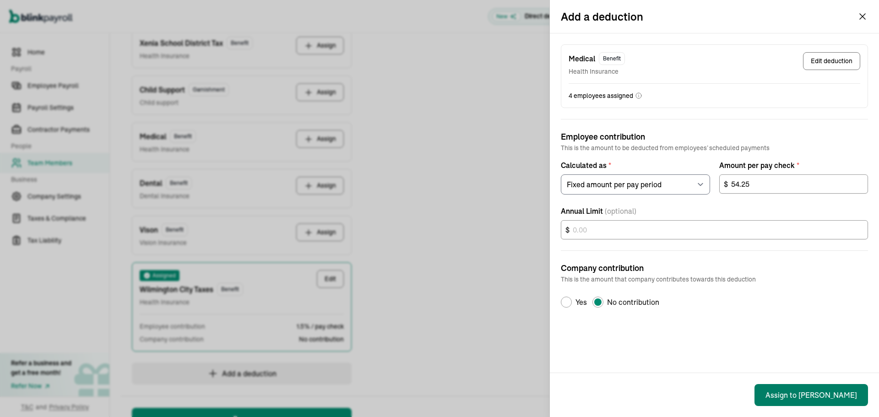
click at [830, 398] on button "Assign to [PERSON_NAME]" at bounding box center [811, 395] width 114 height 22
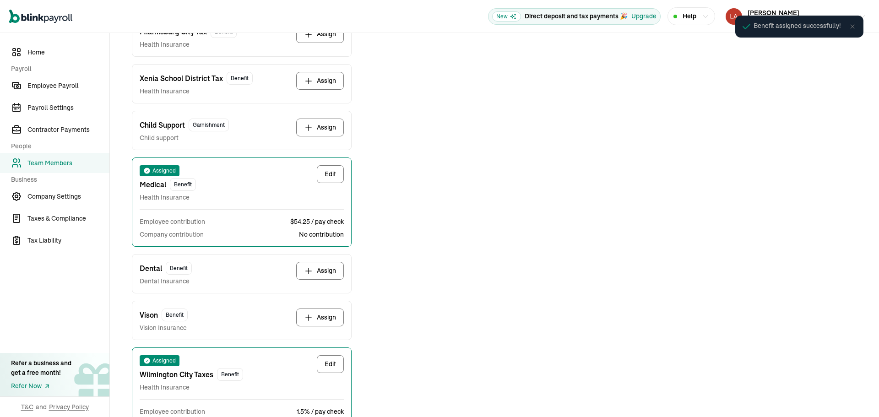
scroll to position [245, 0]
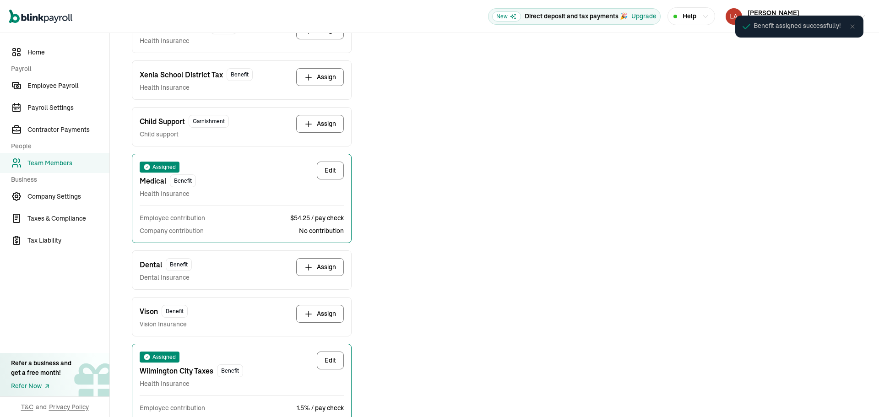
click at [331, 269] on button "Assign" at bounding box center [320, 267] width 48 height 18
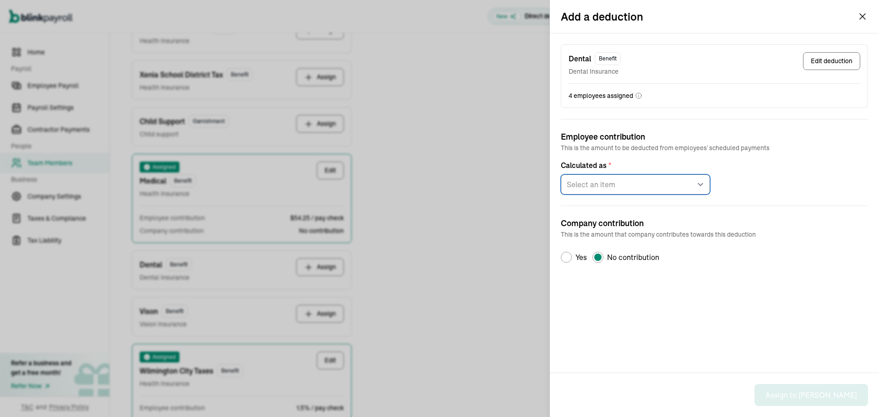
click at [618, 186] on select "Select an item Fixed amount per pay period Percentage of gross pay" at bounding box center [635, 184] width 149 height 20
select select "1"
click at [561, 174] on select "Select an item Fixed amount per pay period Percentage of gross pay" at bounding box center [635, 184] width 149 height 20
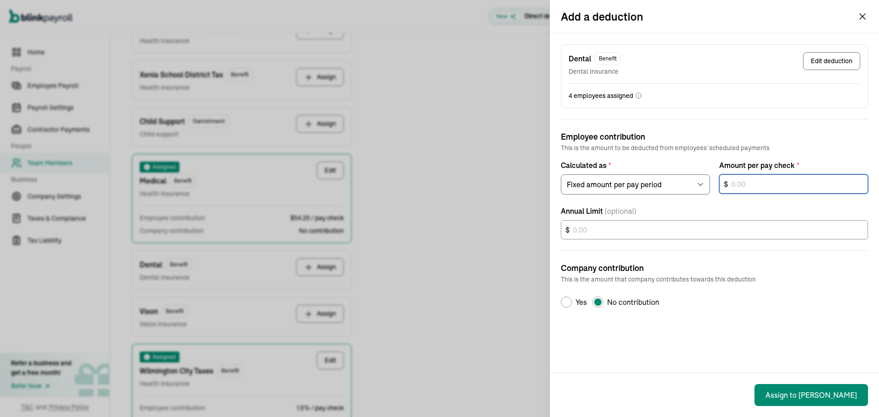
click at [747, 191] on input "text" at bounding box center [793, 183] width 149 height 19
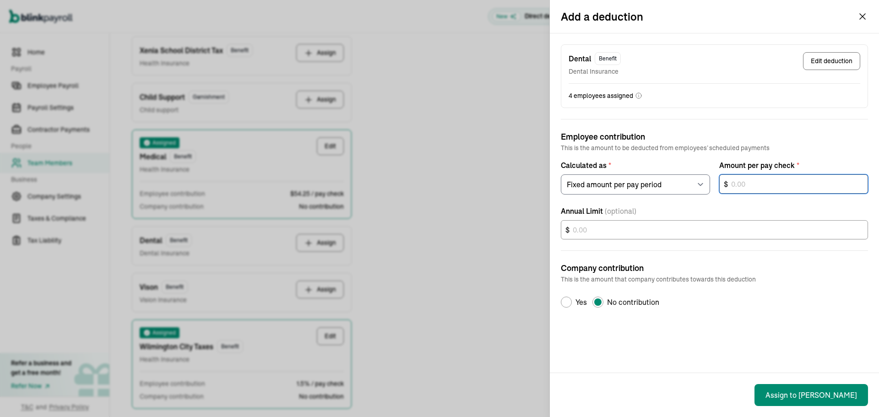
scroll to position [291, 0]
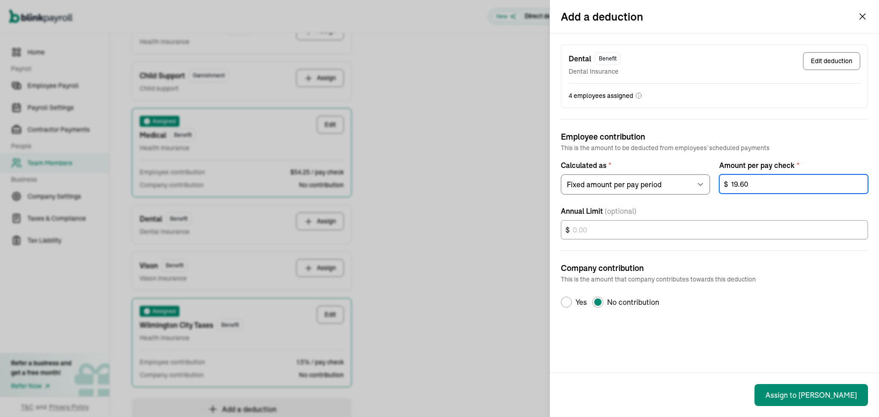
type input "19.60"
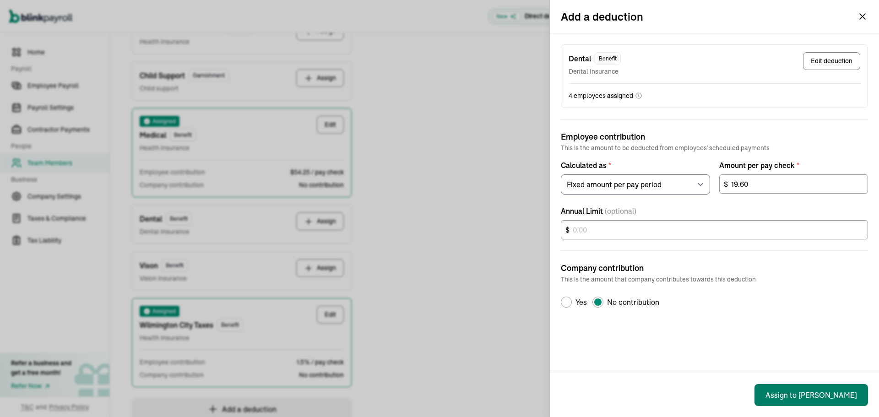
click at [840, 396] on button "Assign to [PERSON_NAME]" at bounding box center [811, 395] width 114 height 22
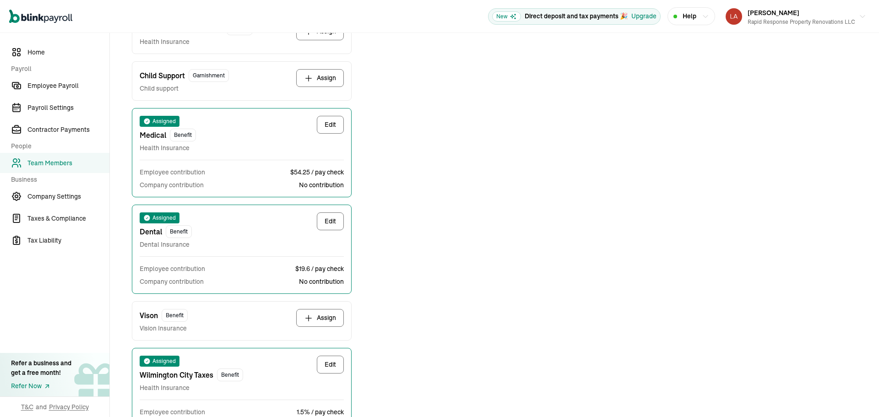
click at [331, 317] on button "Assign" at bounding box center [320, 318] width 48 height 18
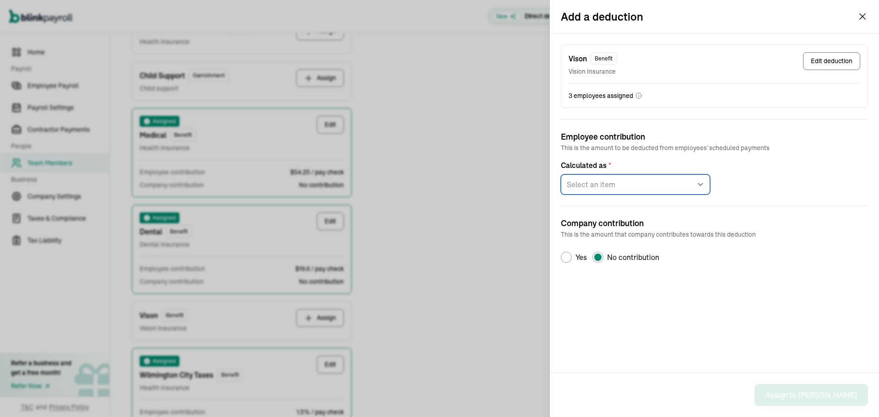
click at [619, 183] on select "Select an item Fixed amount per pay period Percentage of gross pay" at bounding box center [635, 184] width 149 height 20
select select "1"
click at [561, 174] on select "Select an item Fixed amount per pay period Percentage of gross pay" at bounding box center [635, 184] width 149 height 20
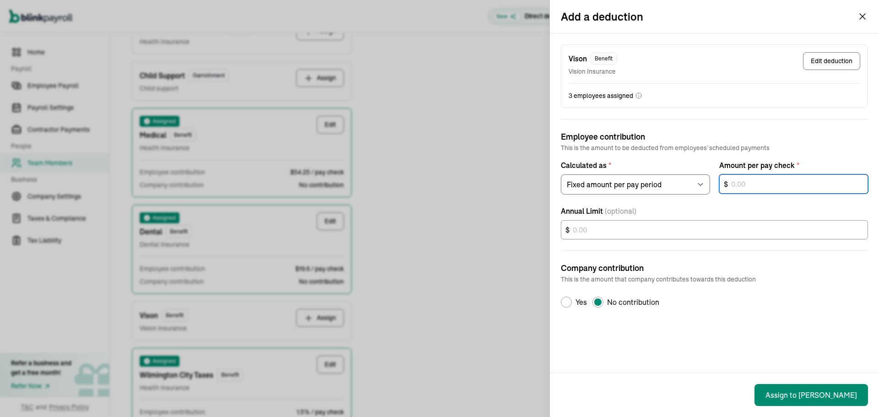
click at [775, 188] on input "text" at bounding box center [793, 183] width 149 height 19
type input "3.10"
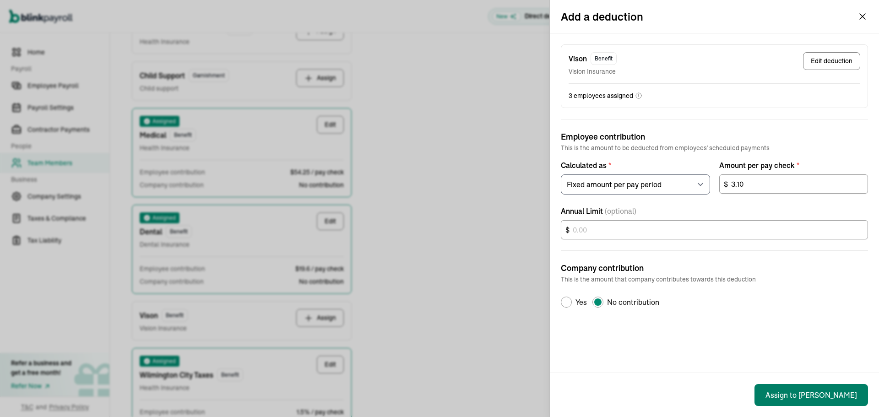
click at [853, 398] on button "Assign to [PERSON_NAME]" at bounding box center [811, 395] width 114 height 22
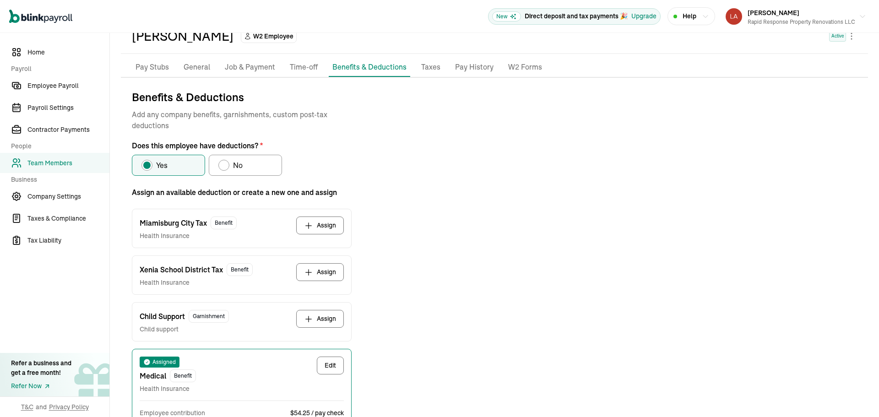
scroll to position [0, 0]
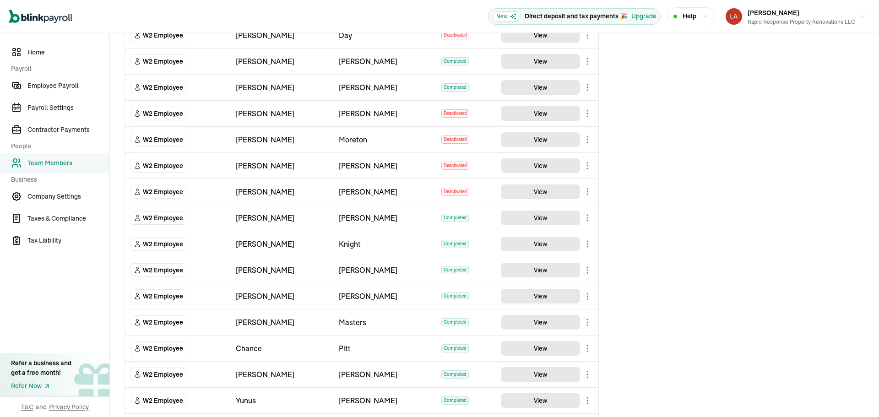
scroll to position [1051, 0]
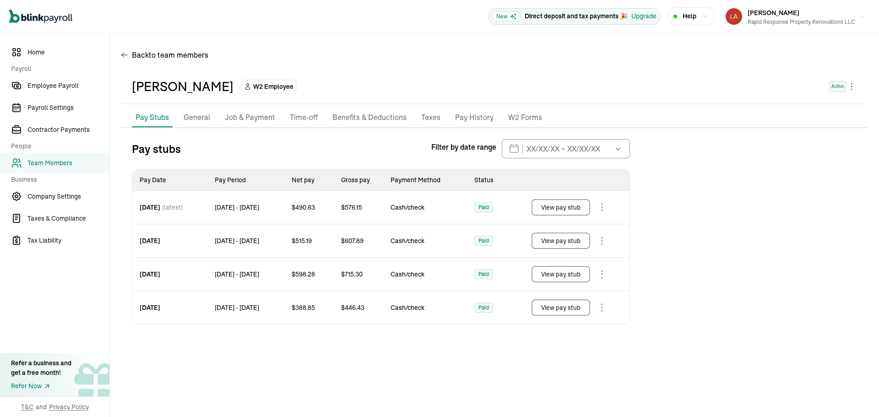
click at [385, 118] on p "Benefits & Deductions" at bounding box center [369, 118] width 74 height 12
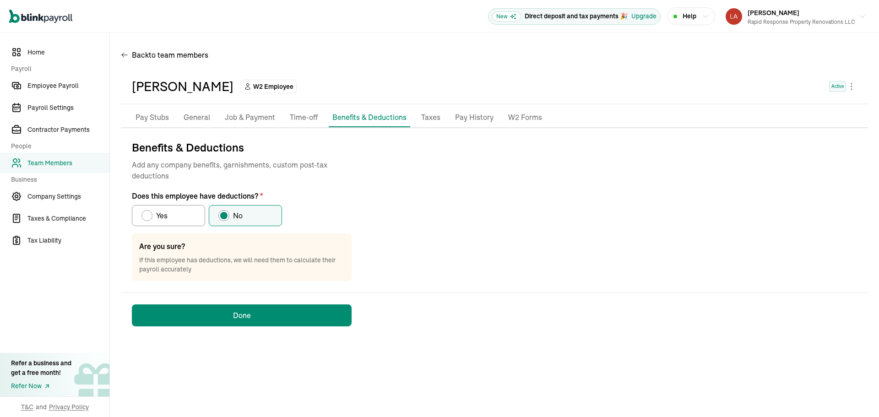
click at [187, 217] on label "Yes" at bounding box center [168, 215] width 73 height 21
click at [148, 217] on input "Yes" at bounding box center [144, 213] width 7 height 7
radio input "true"
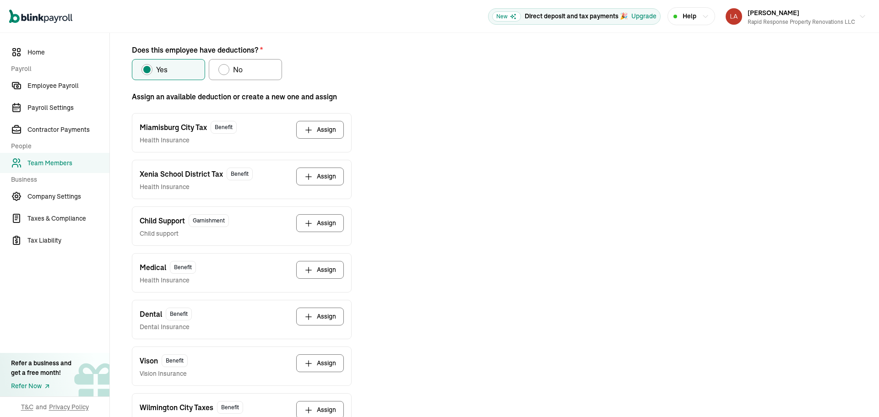
scroll to position [183, 0]
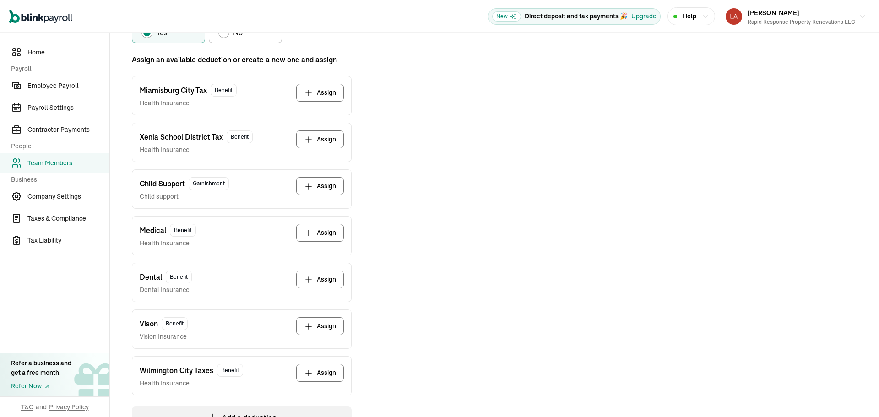
click at [335, 286] on button "Assign" at bounding box center [320, 280] width 48 height 18
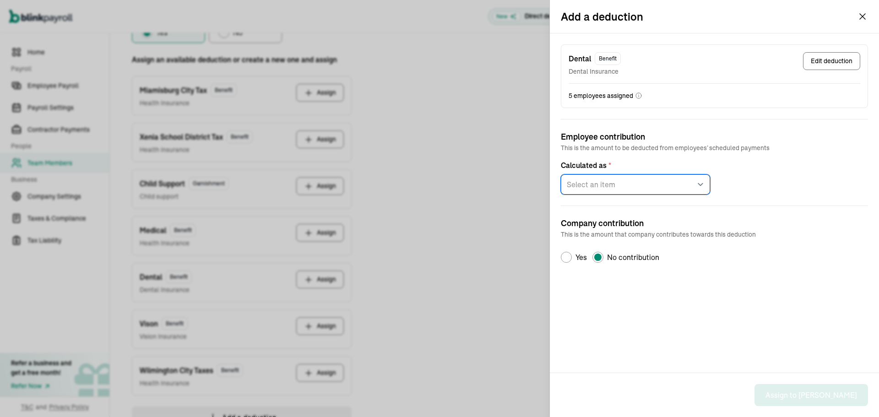
click at [606, 187] on select "Select an item Fixed amount per pay period Percentage of gross pay" at bounding box center [635, 184] width 149 height 20
select select "1"
click at [561, 174] on select "Select an item Fixed amount per pay period Percentage of gross pay" at bounding box center [635, 184] width 149 height 20
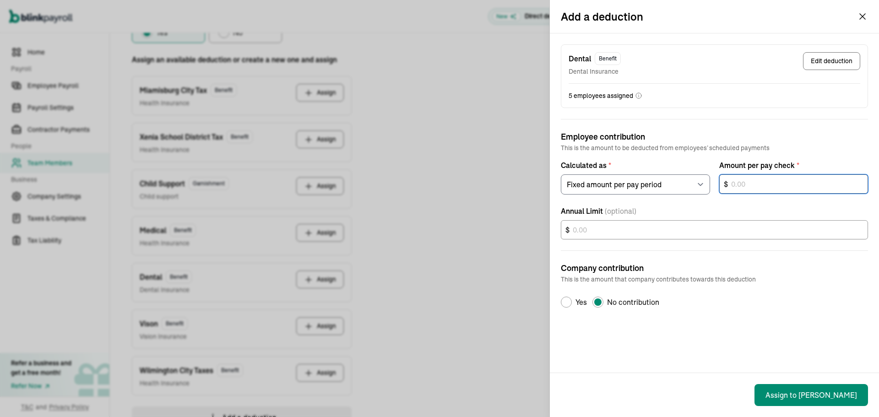
click at [756, 183] on input "text" at bounding box center [793, 183] width 149 height 19
type input "19.60"
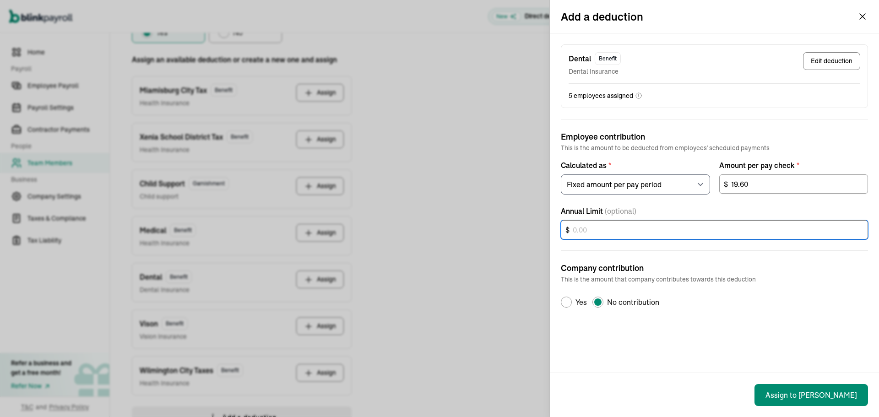
click at [650, 230] on input "text" at bounding box center [714, 229] width 307 height 19
click at [451, 280] on div "Add a deduction Dental Benefit Dental Insurance Edit deduction 5 employees assi…" at bounding box center [439, 208] width 879 height 417
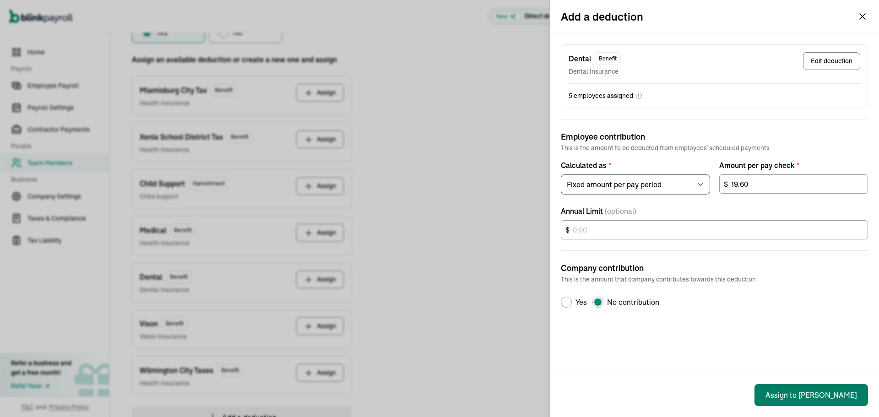
click at [830, 394] on button "Assign to [PERSON_NAME]" at bounding box center [811, 395] width 114 height 22
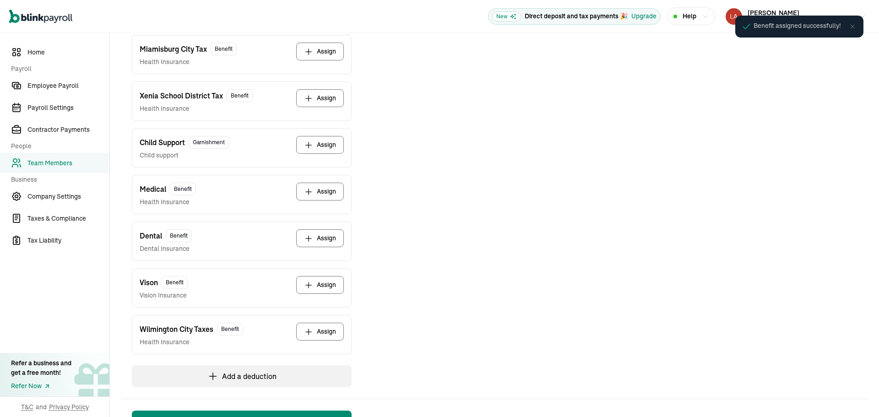
scroll to position [260, 0]
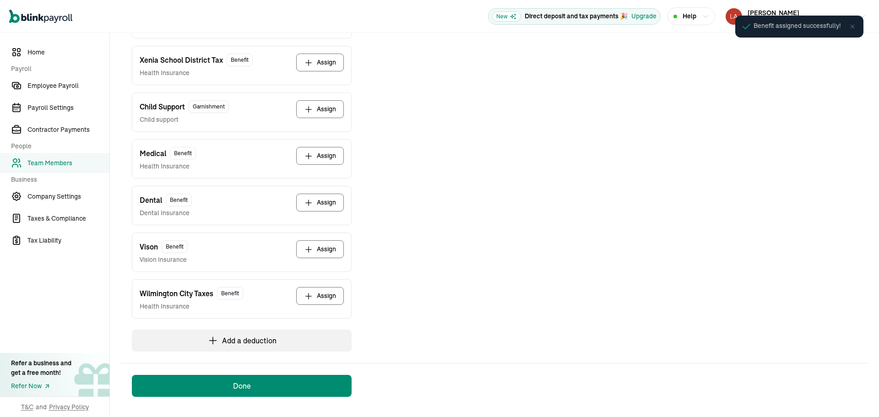
click at [325, 252] on button "Assign" at bounding box center [320, 249] width 48 height 18
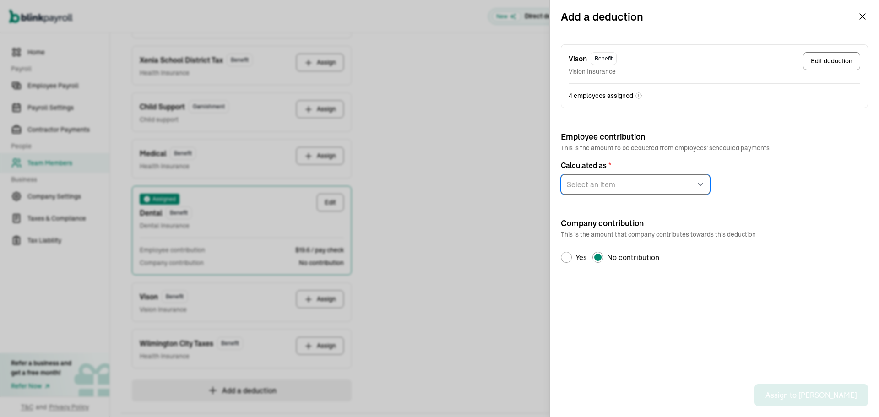
click at [629, 186] on select "Select an item Fixed amount per pay period Percentage of gross pay" at bounding box center [635, 184] width 149 height 20
select select "1"
click at [561, 174] on select "Select an item Fixed amount per pay period Percentage of gross pay" at bounding box center [635, 184] width 149 height 20
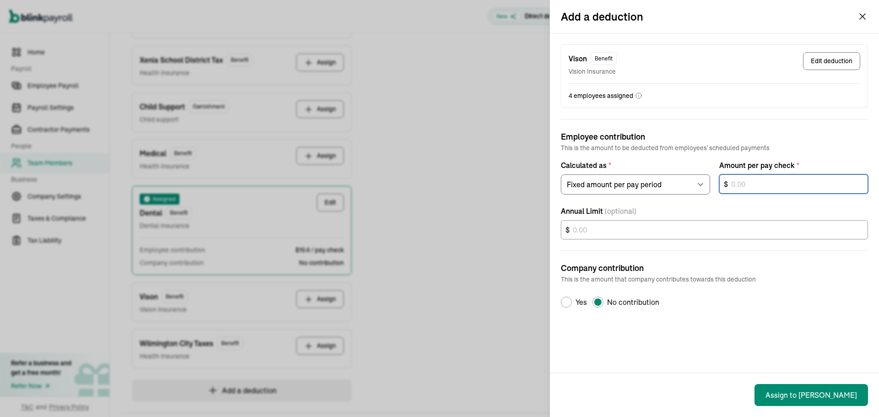
click at [751, 188] on input "text" at bounding box center [793, 183] width 149 height 19
type input "3.10"
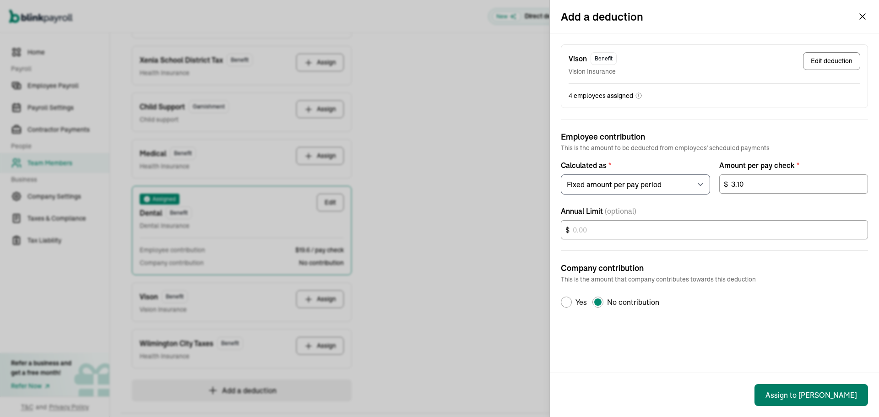
click at [829, 390] on button "Assign to [PERSON_NAME]" at bounding box center [811, 395] width 114 height 22
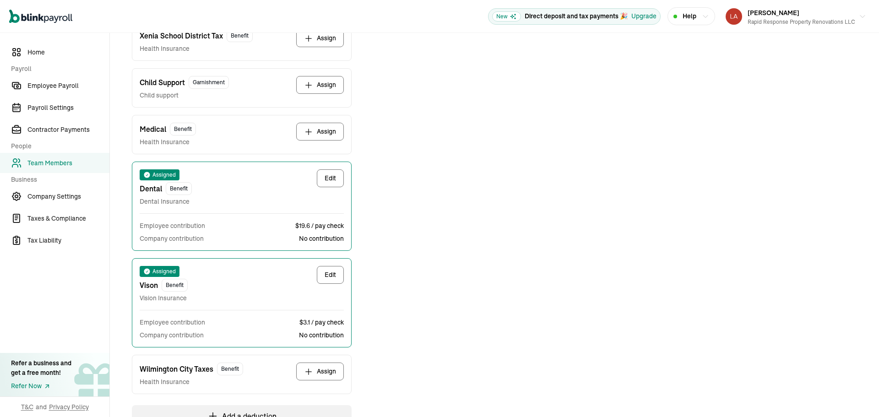
scroll to position [268, 0]
